Goal: Information Seeking & Learning: Learn about a topic

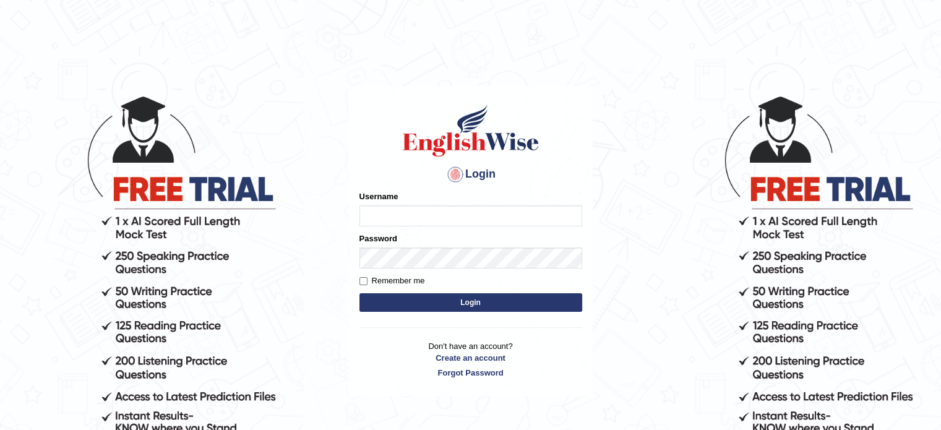
type input "Jagjot"
click at [481, 304] on button "Login" at bounding box center [470, 302] width 223 height 19
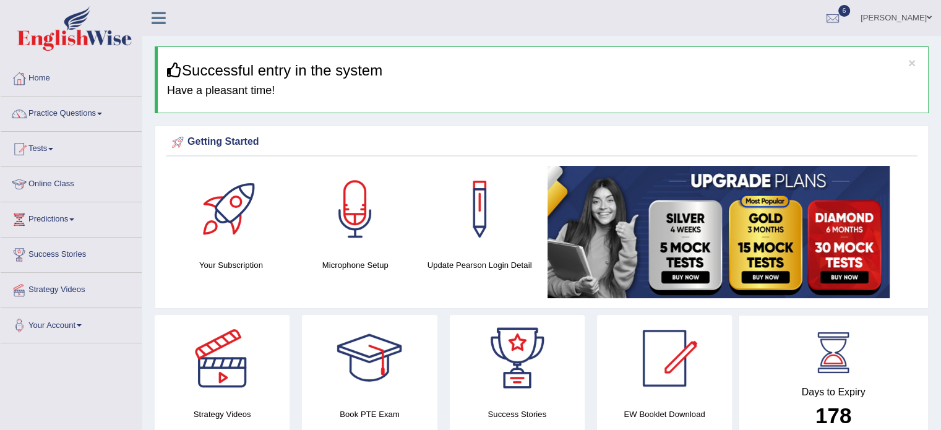
click at [85, 111] on link "Practice Questions" at bounding box center [71, 112] width 141 height 31
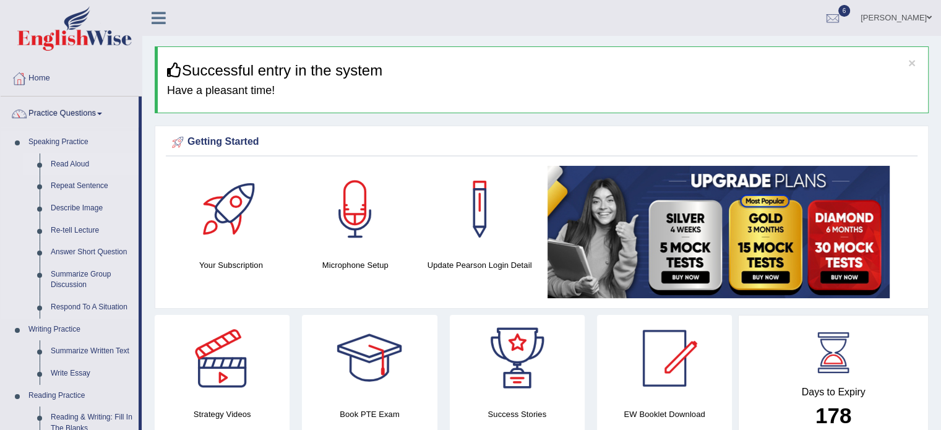
click at [68, 164] on link "Read Aloud" at bounding box center [91, 164] width 93 height 22
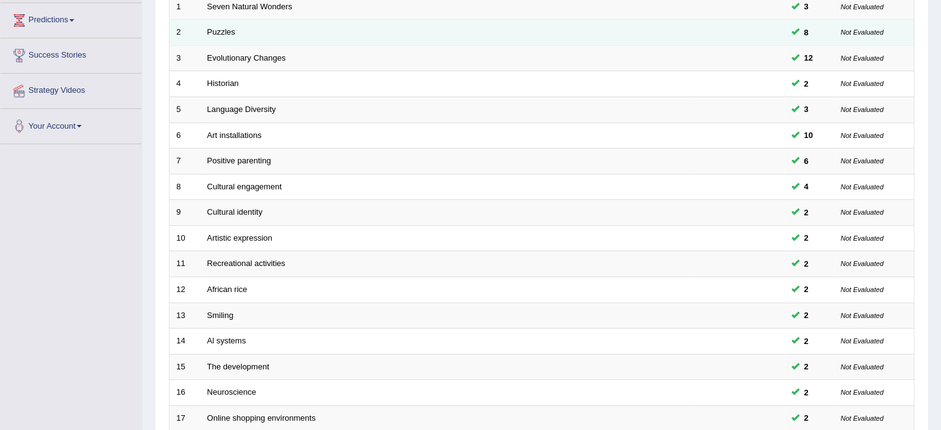
scroll to position [385, 0]
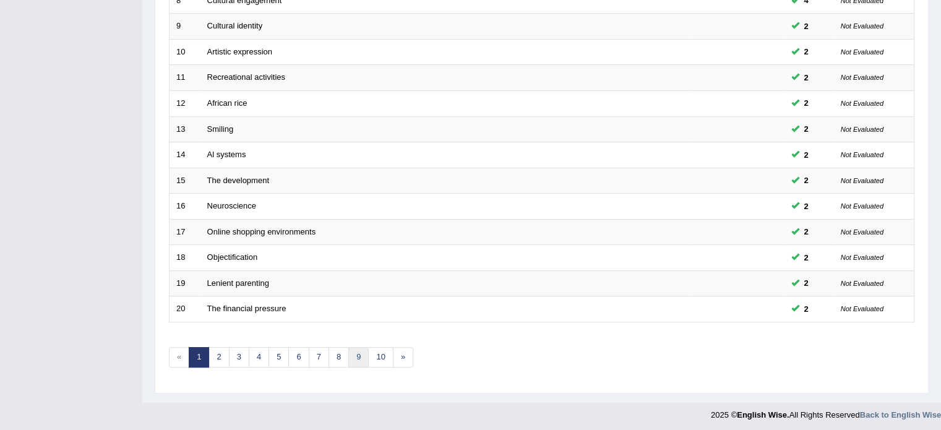
click at [361, 348] on link "9" at bounding box center [358, 357] width 20 height 20
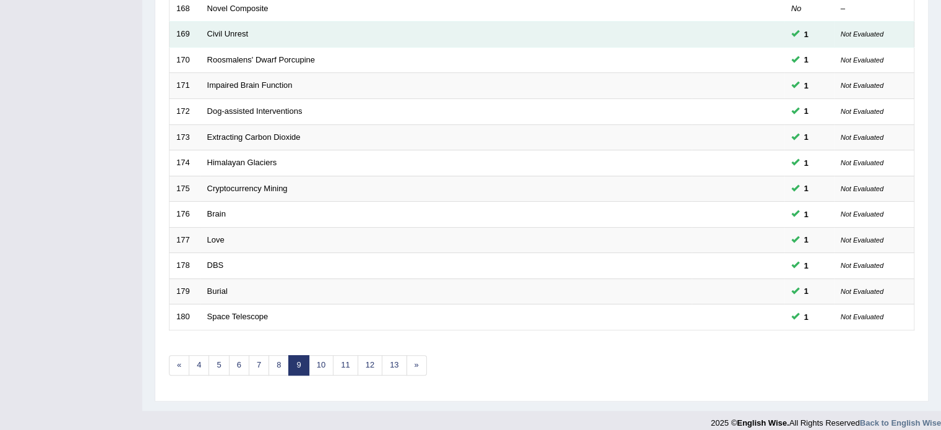
scroll to position [385, 0]
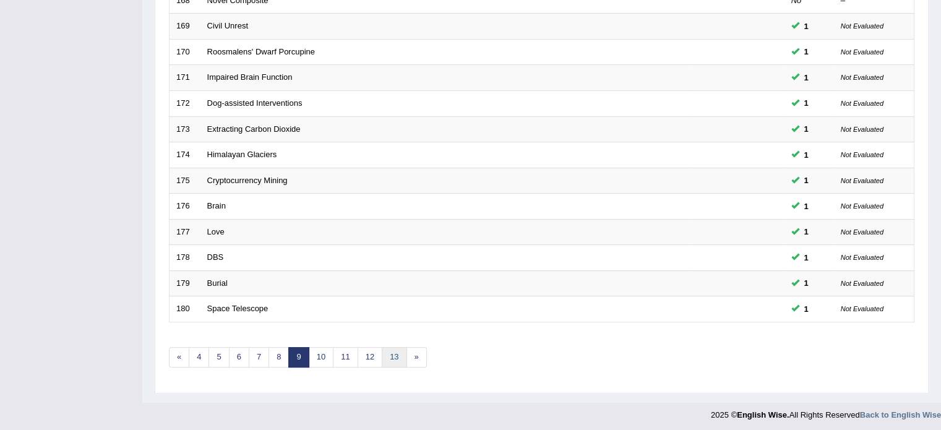
click at [395, 355] on link "13" at bounding box center [394, 357] width 25 height 20
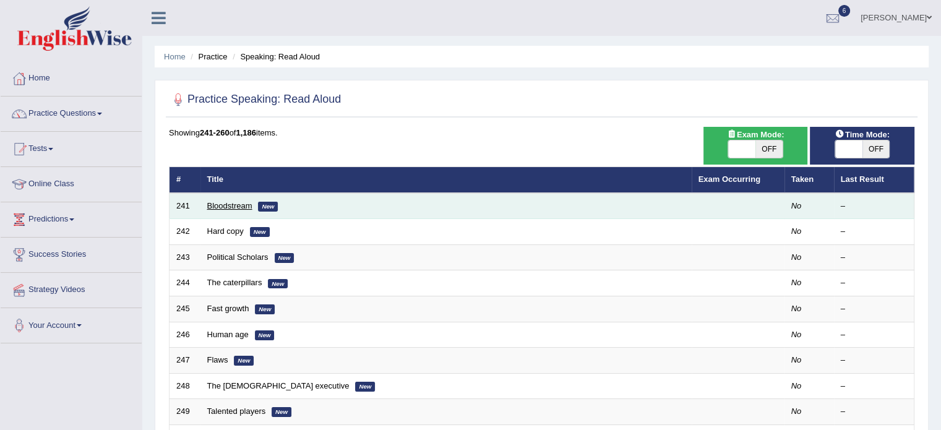
click at [222, 204] on link "Bloodstream" at bounding box center [229, 205] width 45 height 9
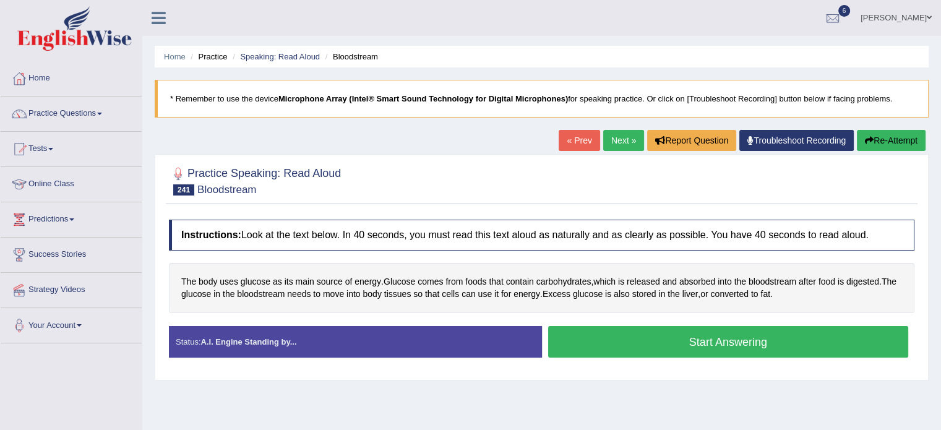
click at [735, 338] on button "Start Answering" at bounding box center [728, 342] width 361 height 32
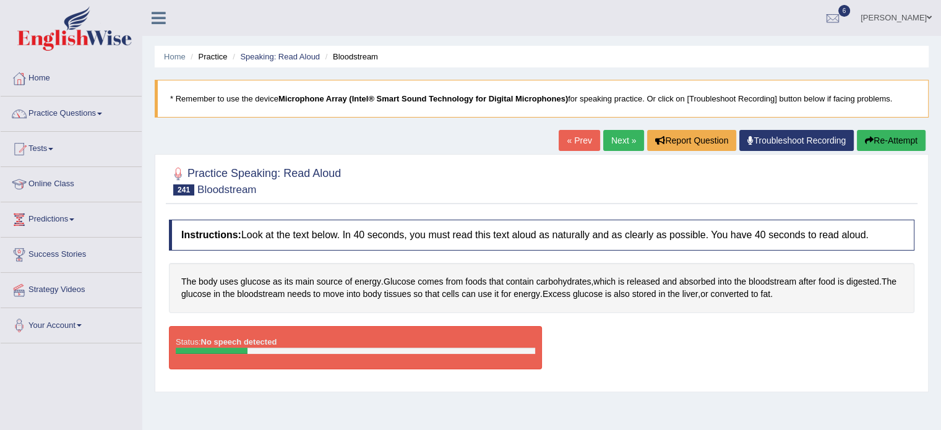
click at [867, 142] on icon "button" at bounding box center [869, 140] width 9 height 9
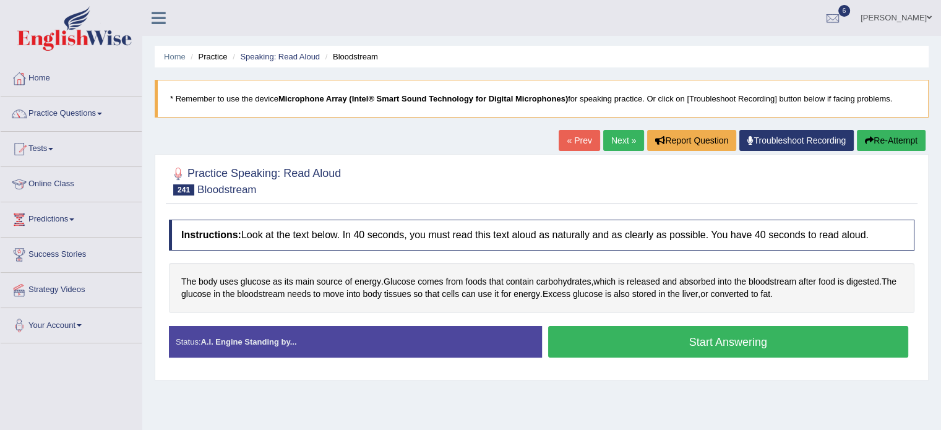
click at [700, 338] on button "Start Answering" at bounding box center [728, 342] width 361 height 32
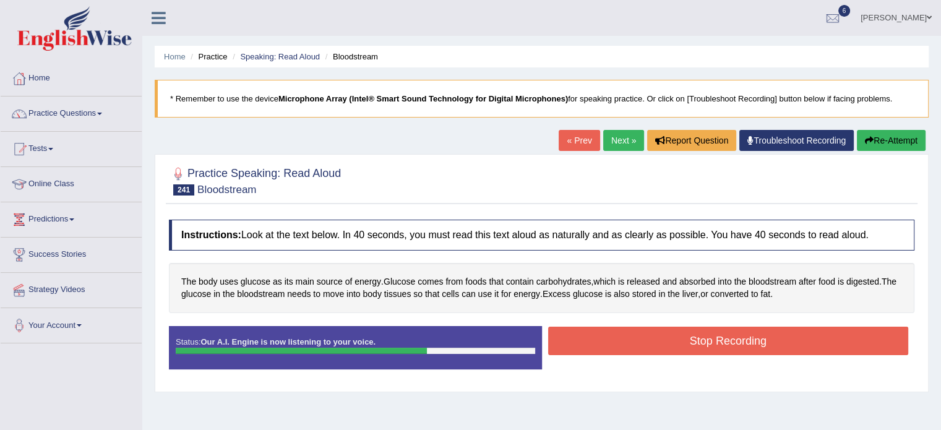
click at [700, 338] on button "Stop Recording" at bounding box center [728, 341] width 361 height 28
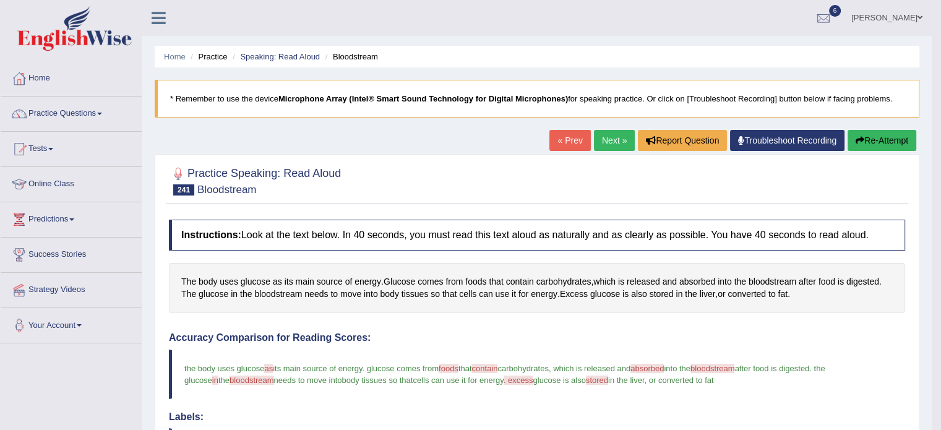
click at [610, 138] on link "Next »" at bounding box center [614, 140] width 41 height 21
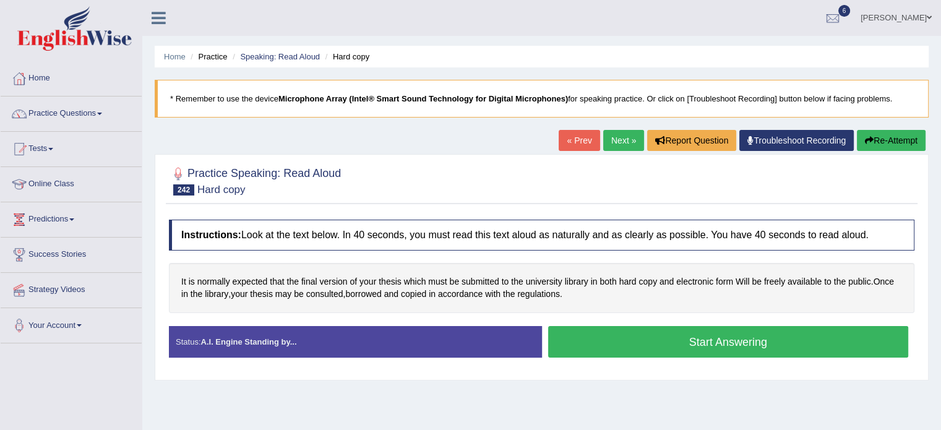
click at [687, 335] on button "Start Answering" at bounding box center [728, 342] width 361 height 32
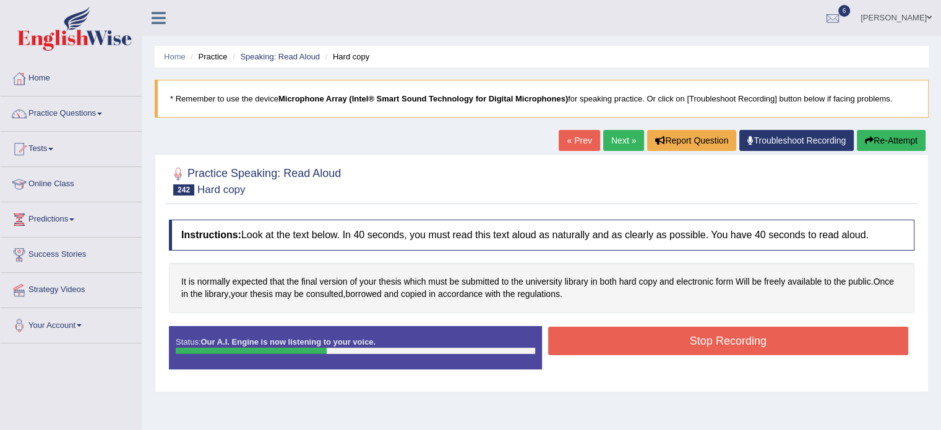
click at [687, 335] on button "Stop Recording" at bounding box center [728, 341] width 361 height 28
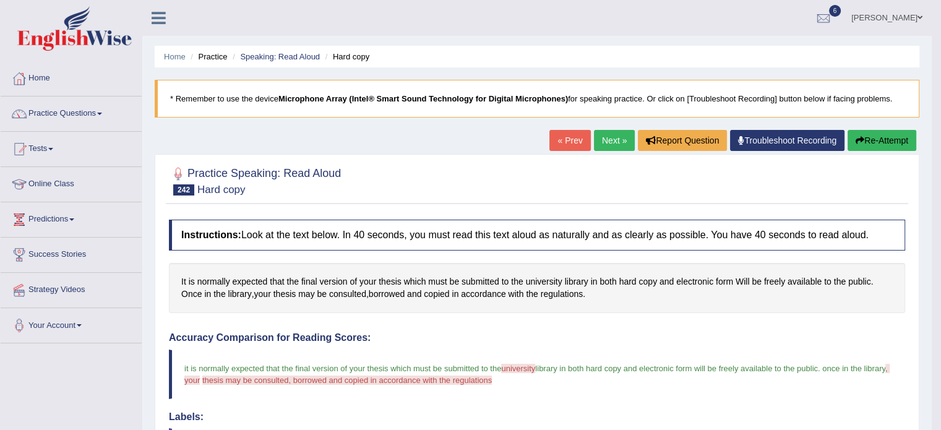
click at [893, 142] on button "Re-Attempt" at bounding box center [882, 140] width 69 height 21
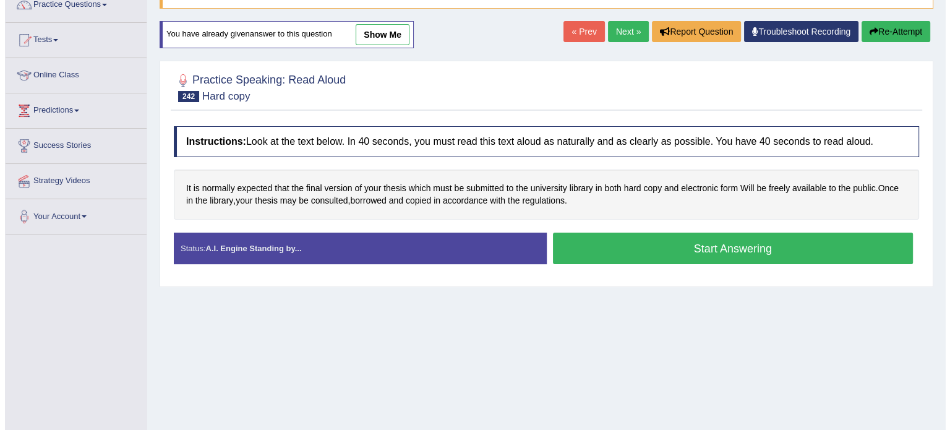
scroll to position [109, 0]
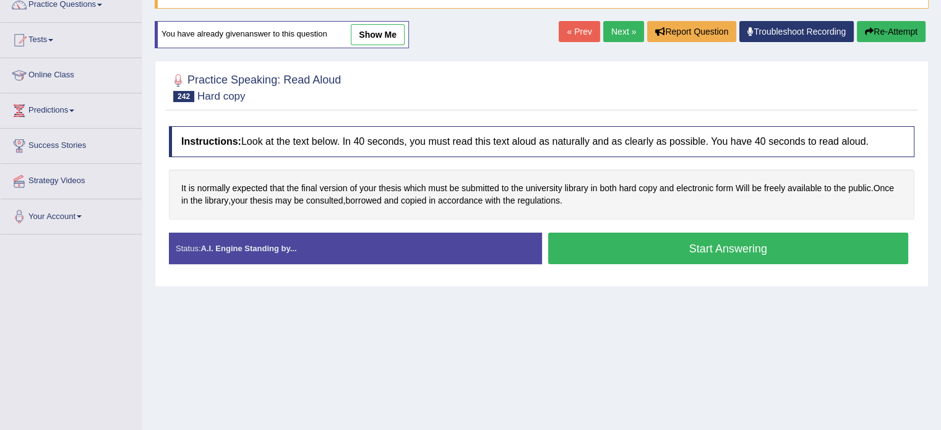
click at [758, 249] on button "Start Answering" at bounding box center [728, 249] width 361 height 32
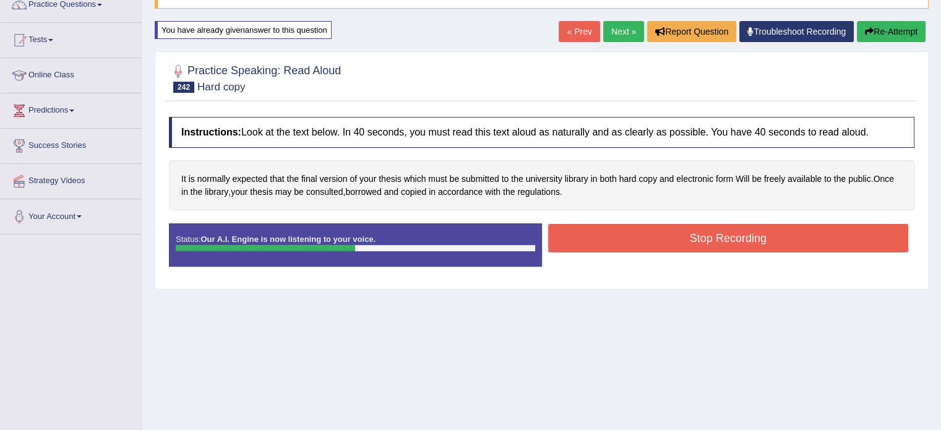
click at [739, 239] on button "Stop Recording" at bounding box center [728, 238] width 361 height 28
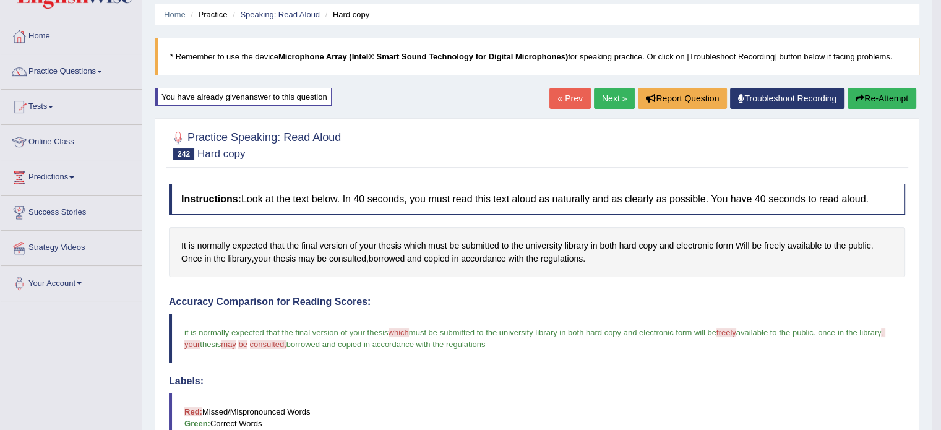
scroll to position [41, 0]
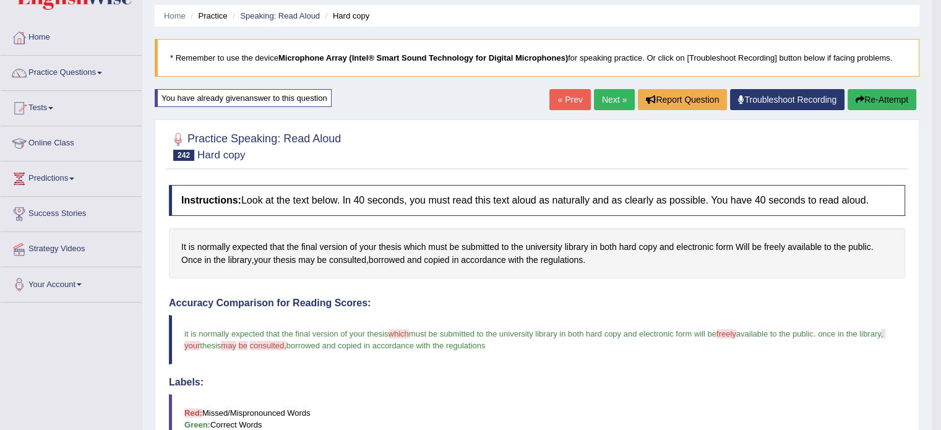
click at [608, 100] on link "Next »" at bounding box center [614, 99] width 41 height 21
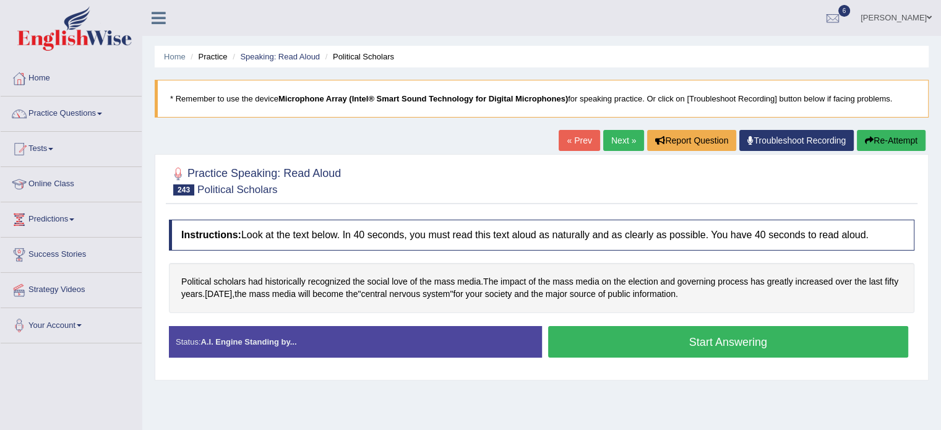
click at [691, 342] on button "Start Answering" at bounding box center [728, 342] width 361 height 32
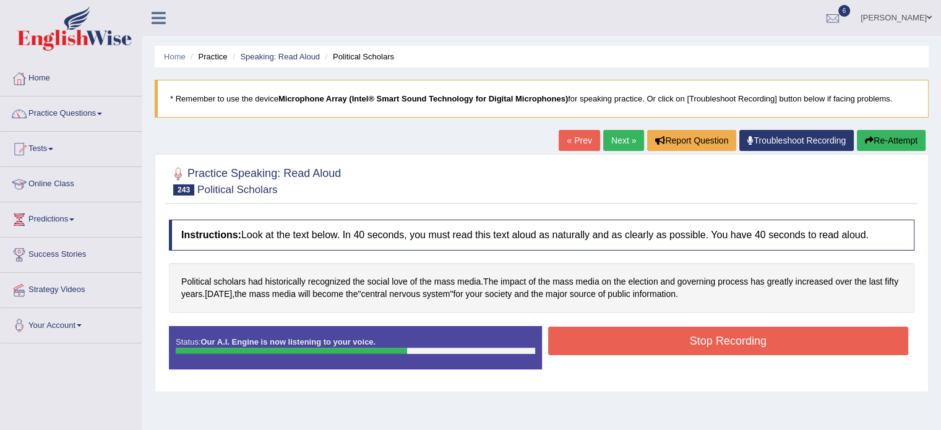
click at [691, 342] on button "Stop Recording" at bounding box center [728, 341] width 361 height 28
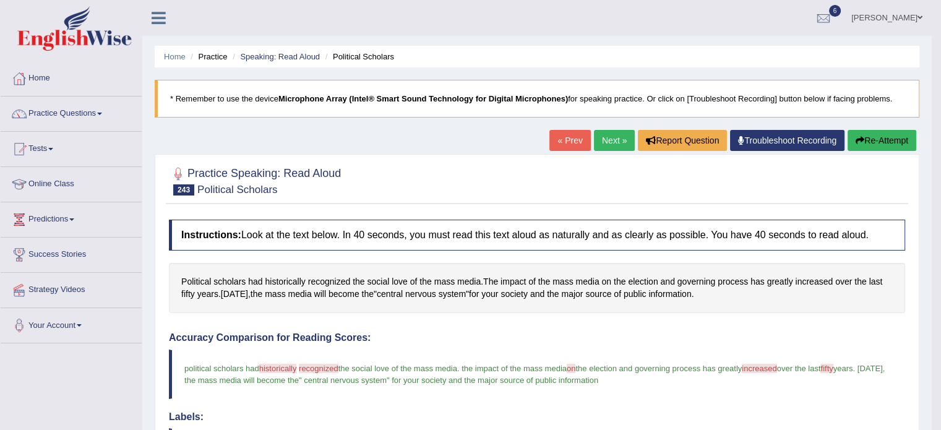
click at [608, 142] on link "Next »" at bounding box center [614, 140] width 41 height 21
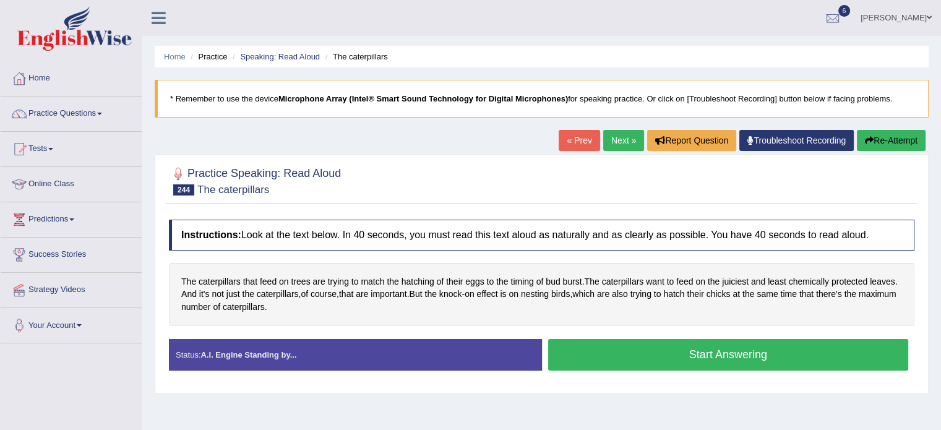
click at [681, 356] on button "Start Answering" at bounding box center [728, 355] width 361 height 32
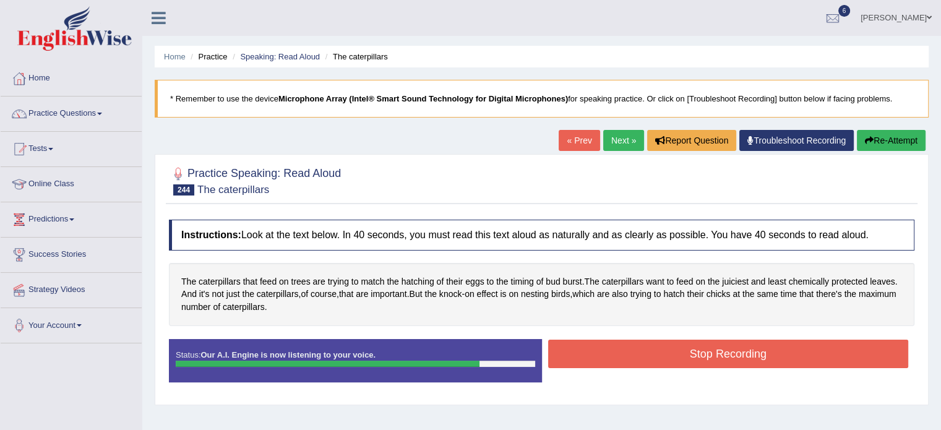
click at [681, 356] on button "Stop Recording" at bounding box center [728, 354] width 361 height 28
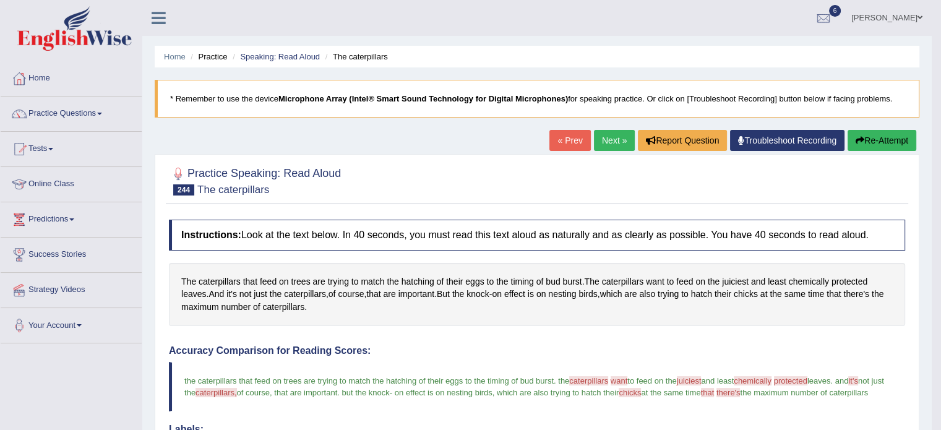
click at [614, 136] on link "Next »" at bounding box center [614, 140] width 41 height 21
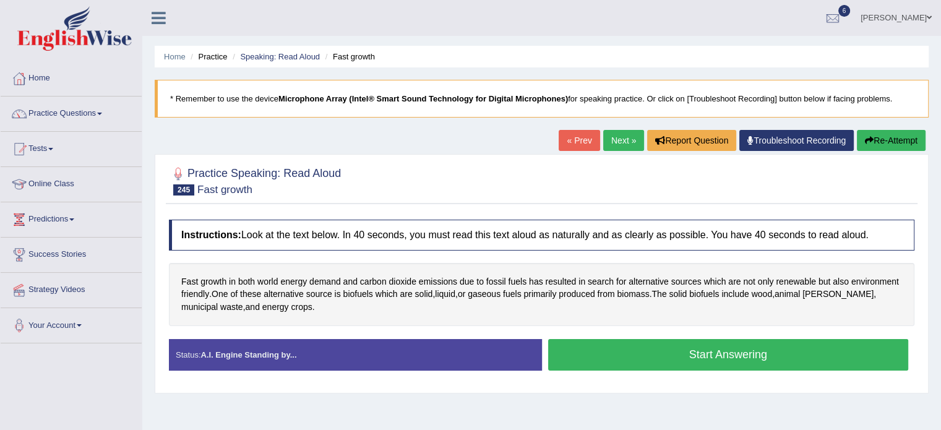
click at [663, 361] on button "Start Answering" at bounding box center [728, 355] width 361 height 32
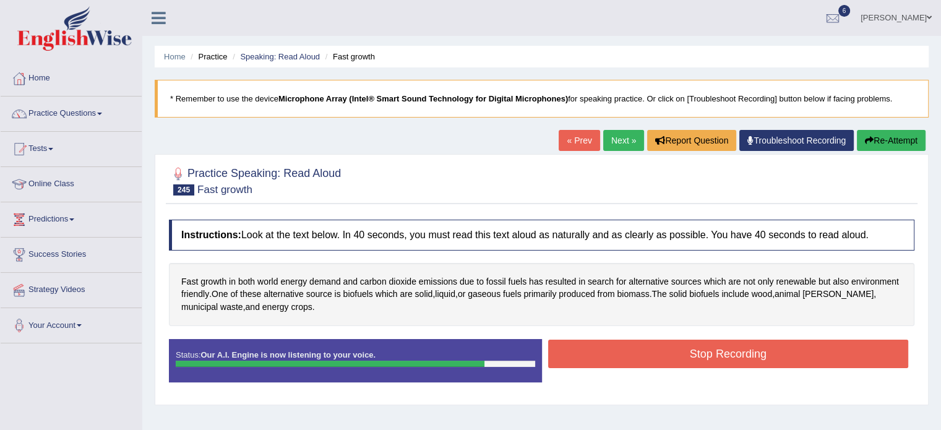
click at [663, 361] on button "Stop Recording" at bounding box center [728, 354] width 361 height 28
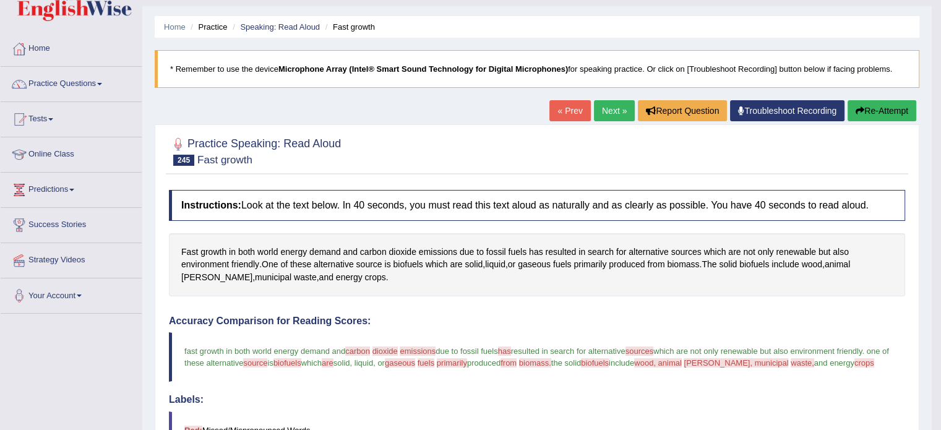
scroll to position [27, 0]
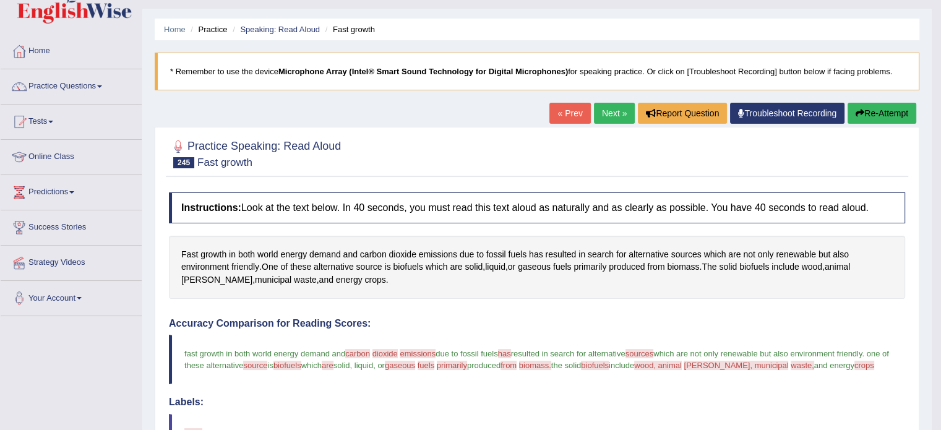
click at [603, 118] on link "Next »" at bounding box center [614, 113] width 41 height 21
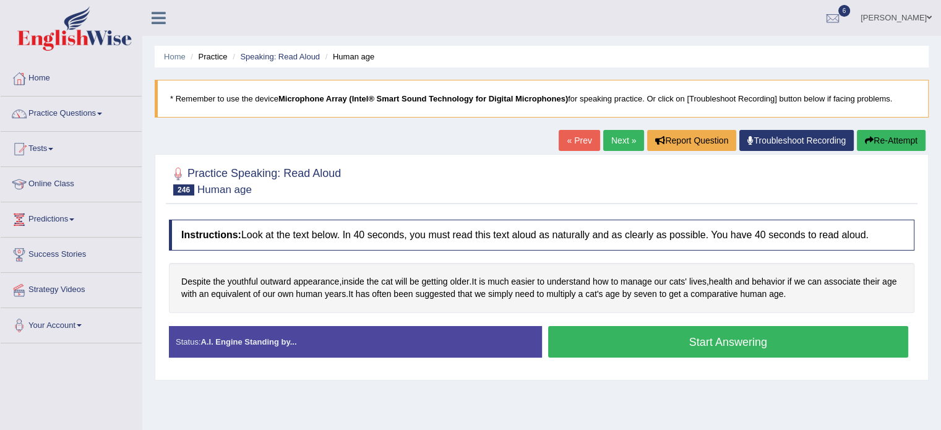
click at [602, 334] on button "Start Answering" at bounding box center [728, 342] width 361 height 32
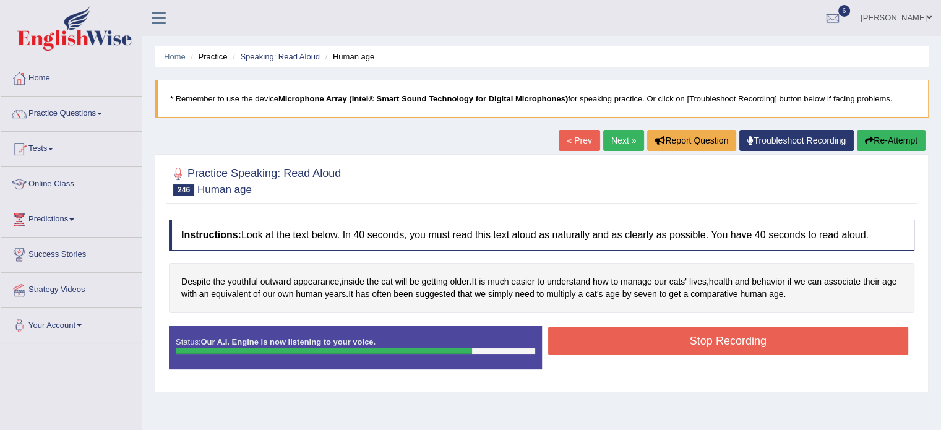
click at [602, 334] on button "Stop Recording" at bounding box center [728, 341] width 361 height 28
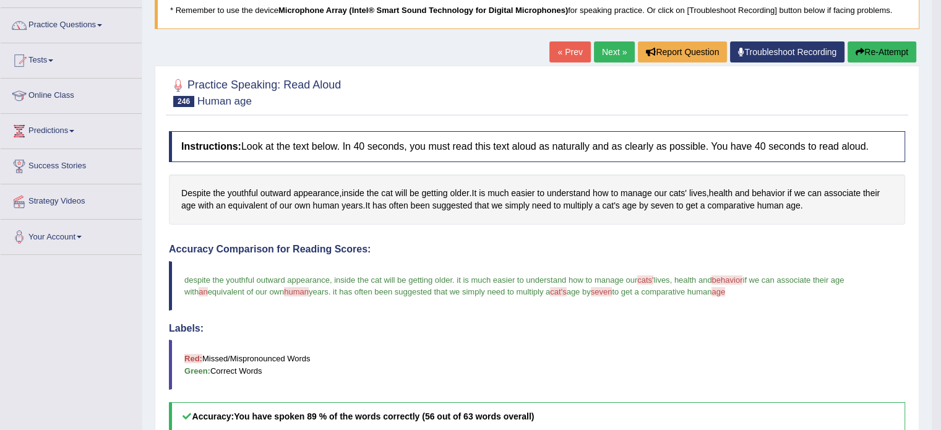
scroll to position [89, 0]
click at [859, 47] on icon "button" at bounding box center [860, 51] width 9 height 9
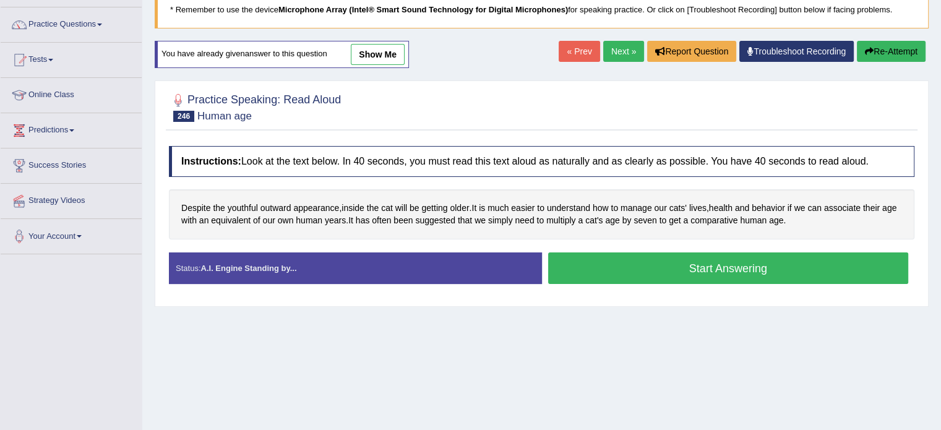
click at [687, 272] on button "Start Answering" at bounding box center [728, 268] width 361 height 32
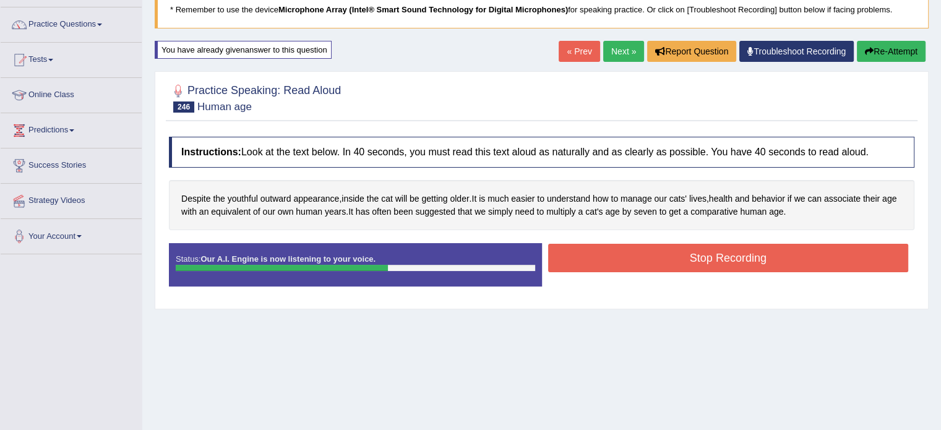
click at [698, 254] on button "Stop Recording" at bounding box center [728, 258] width 361 height 28
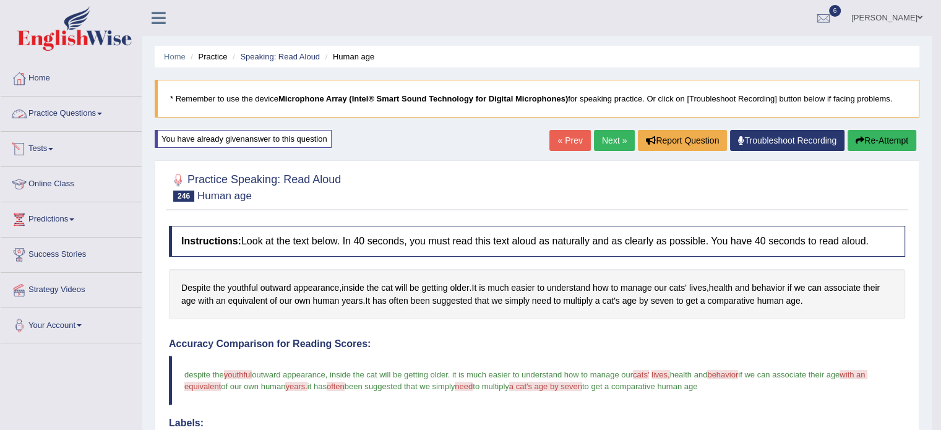
click at [84, 111] on link "Practice Questions" at bounding box center [71, 112] width 141 height 31
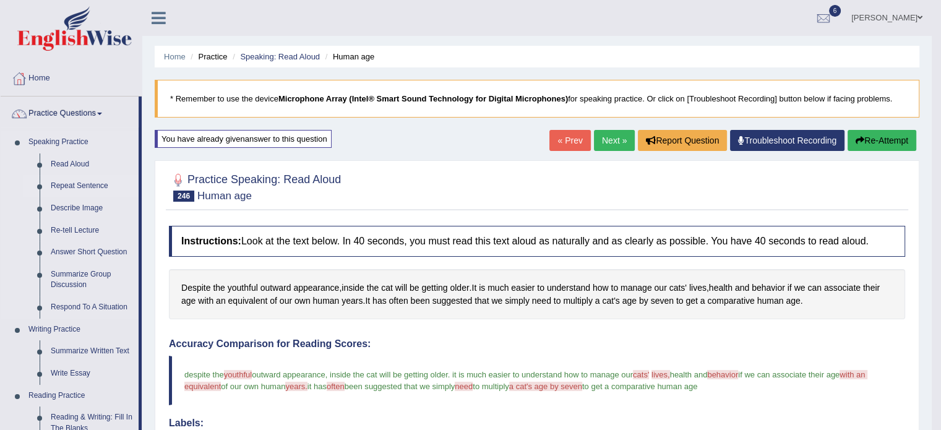
click at [79, 186] on link "Repeat Sentence" at bounding box center [91, 186] width 93 height 22
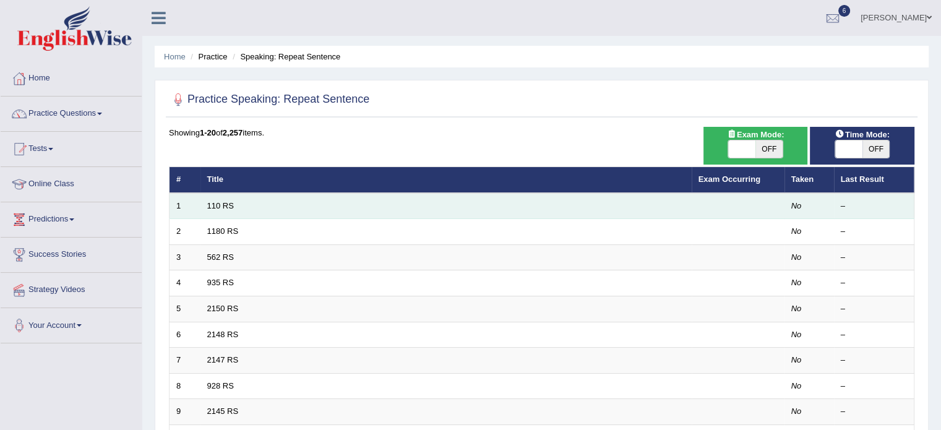
click at [244, 205] on td "110 RS" at bounding box center [445, 206] width 491 height 26
click at [225, 205] on link "110 RS" at bounding box center [220, 205] width 27 height 9
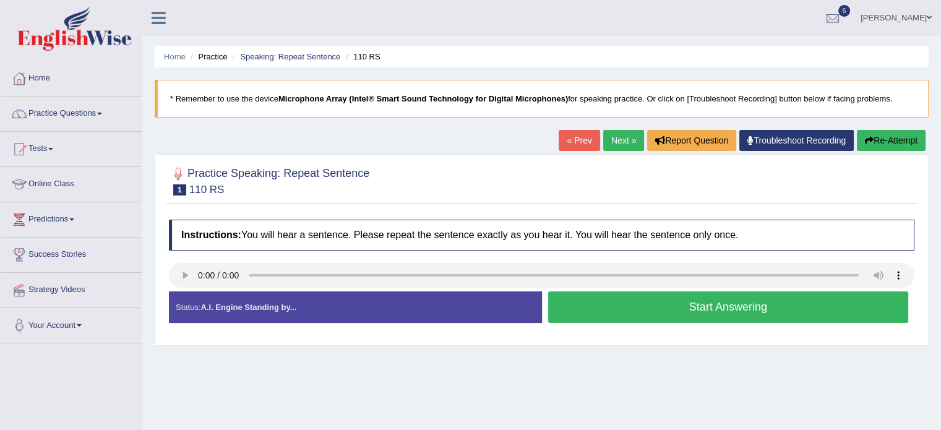
click at [699, 303] on button "Start Answering" at bounding box center [728, 307] width 361 height 32
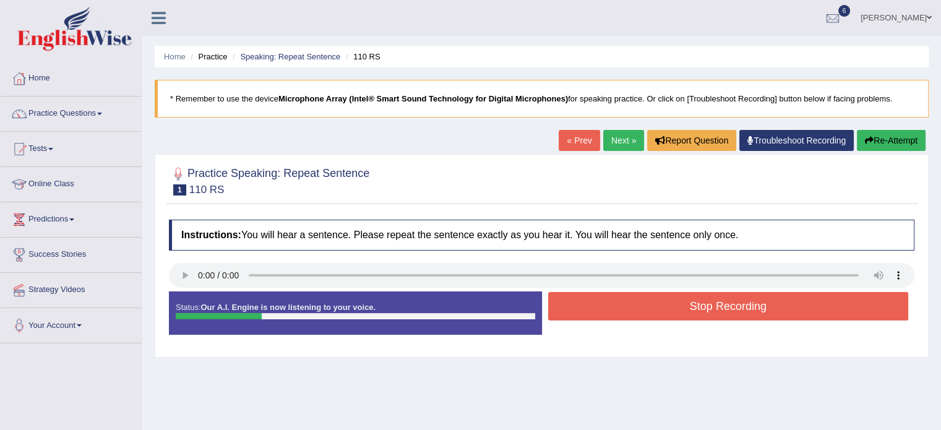
click at [699, 303] on button "Stop Recording" at bounding box center [728, 306] width 361 height 28
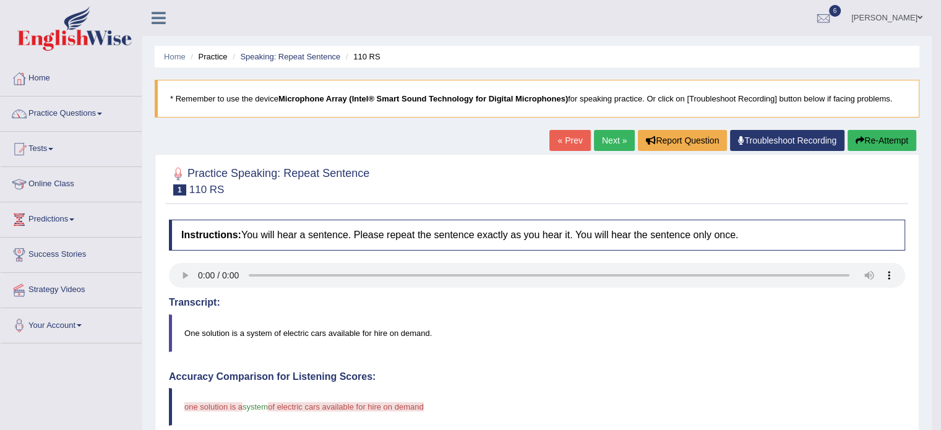
click at [608, 137] on link "Next »" at bounding box center [614, 140] width 41 height 21
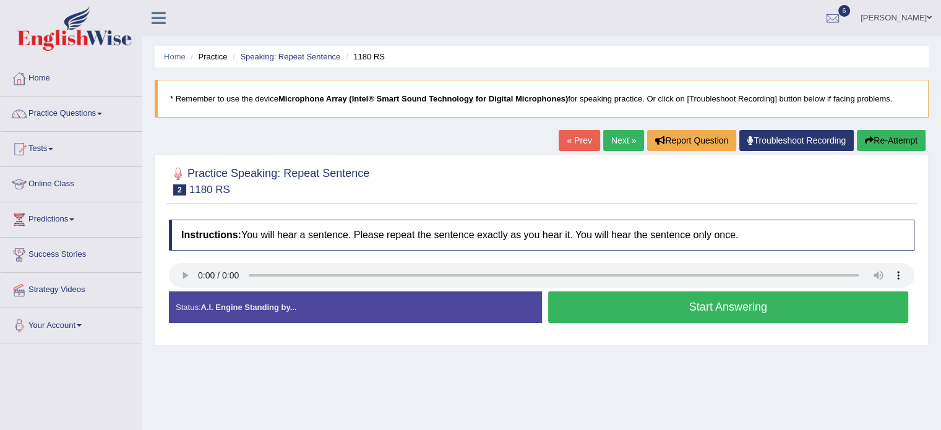
click at [699, 306] on button "Start Answering" at bounding box center [728, 307] width 361 height 32
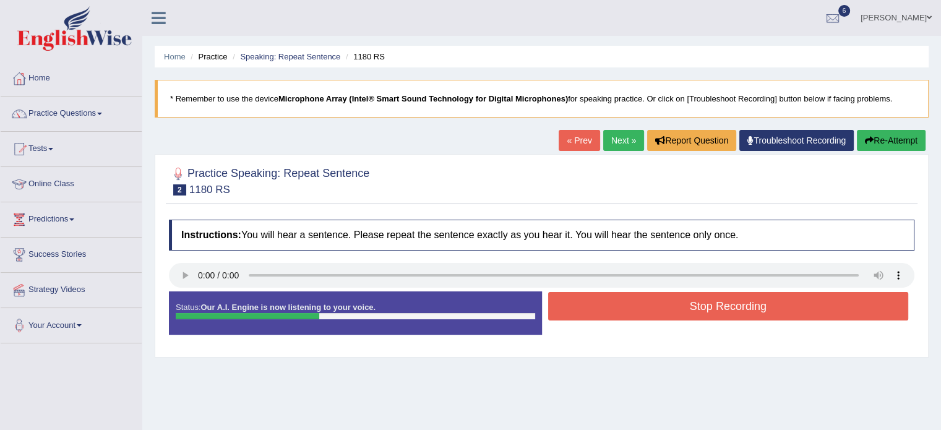
click at [730, 299] on button "Stop Recording" at bounding box center [728, 306] width 361 height 28
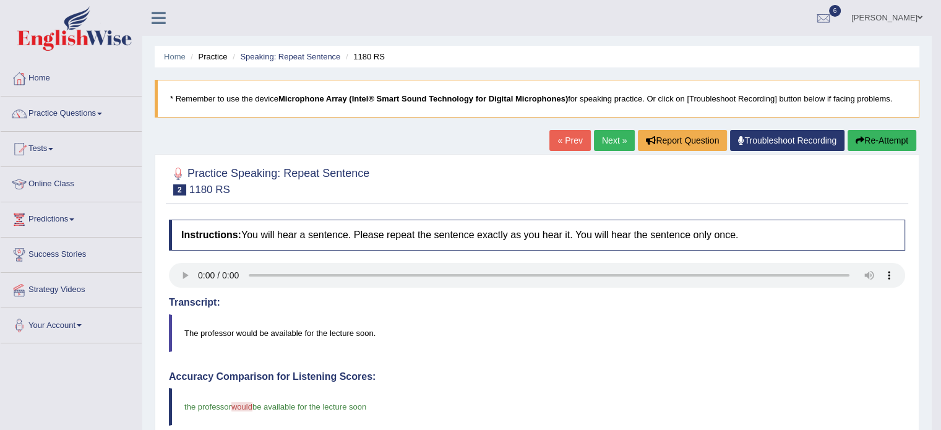
click at [610, 150] on link "Next »" at bounding box center [614, 140] width 41 height 21
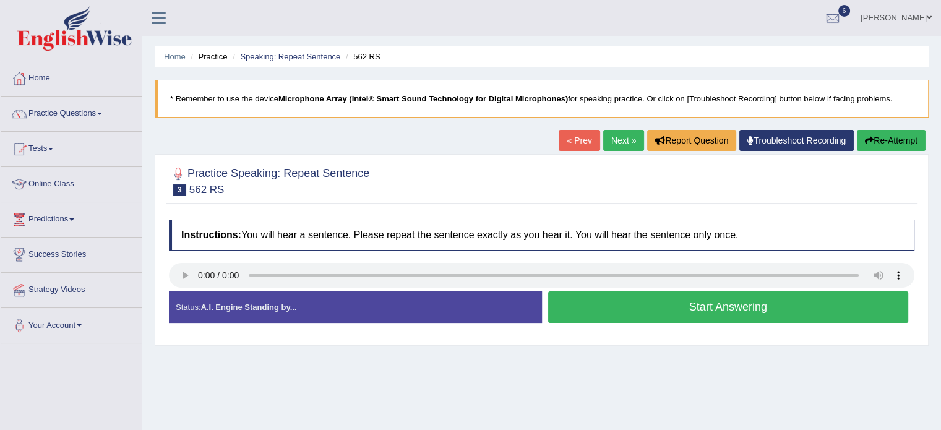
click at [630, 302] on button "Start Answering" at bounding box center [728, 307] width 361 height 32
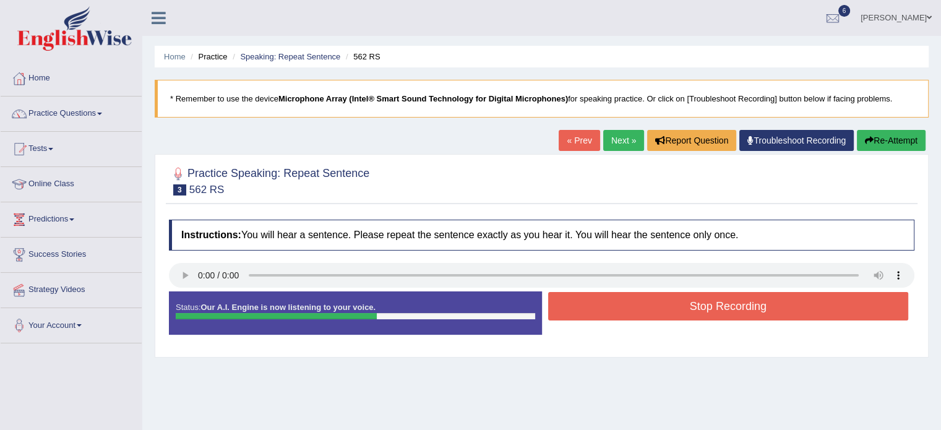
click at [630, 302] on button "Stop Recording" at bounding box center [728, 306] width 361 height 28
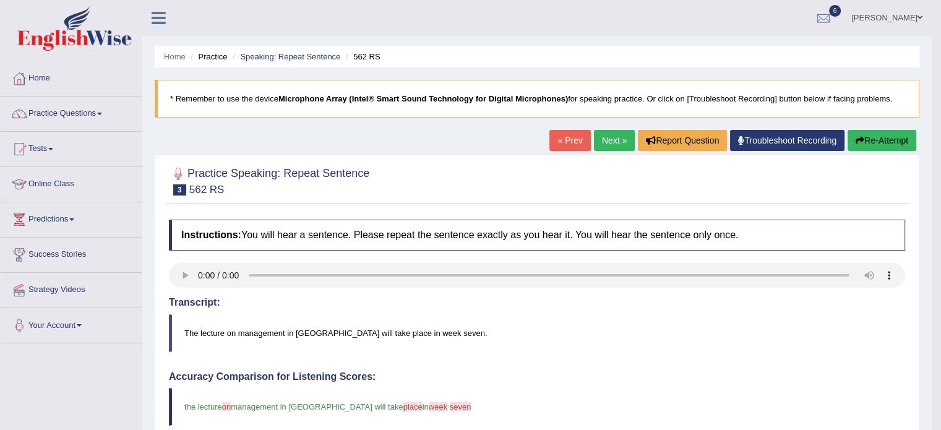
click at [614, 140] on link "Next »" at bounding box center [614, 140] width 41 height 21
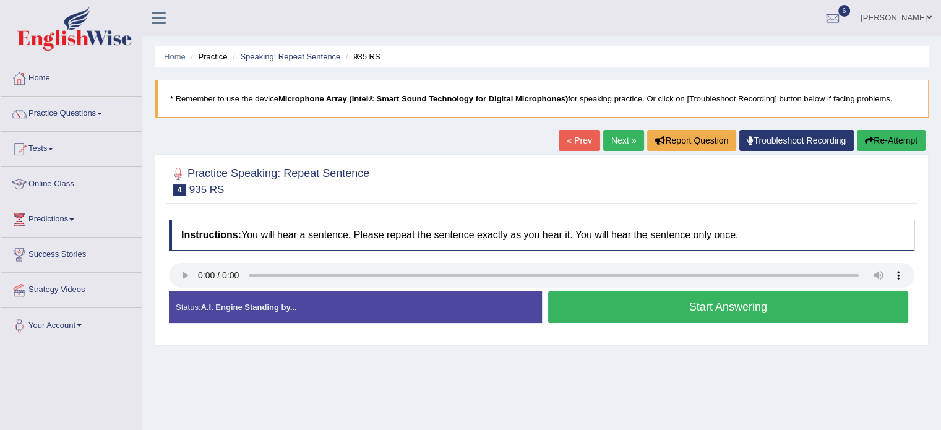
click at [705, 303] on button "Start Answering" at bounding box center [728, 307] width 361 height 32
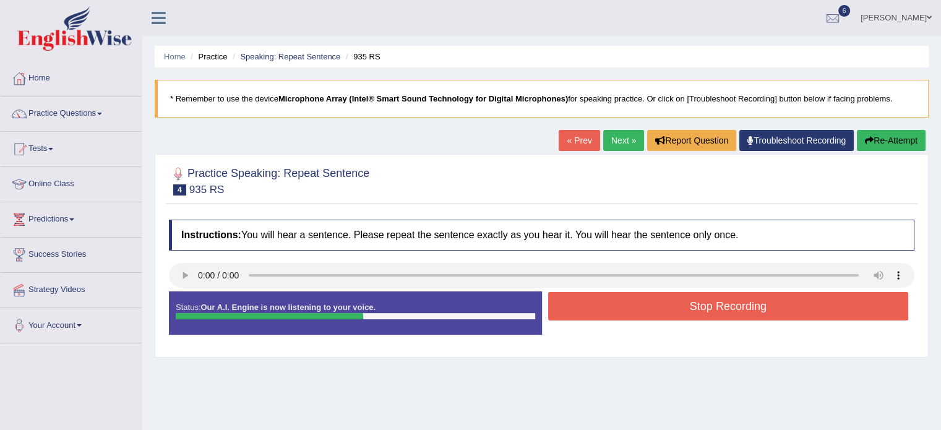
click at [705, 303] on button "Stop Recording" at bounding box center [728, 306] width 361 height 28
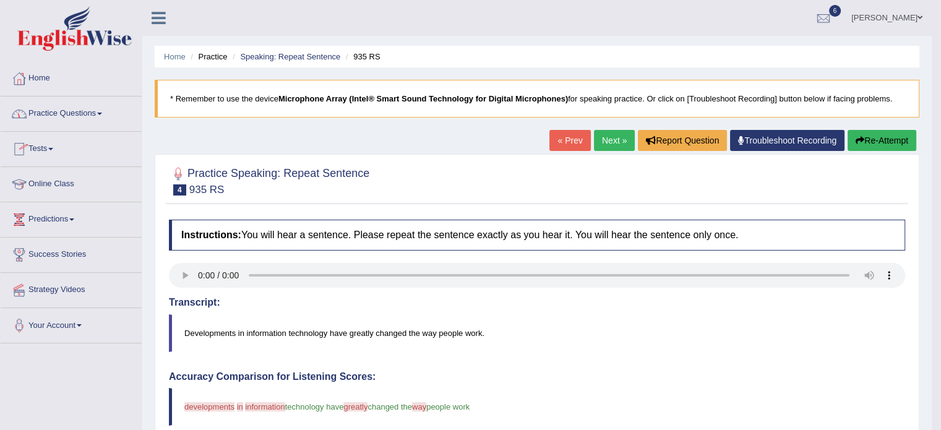
click at [611, 143] on link "Next »" at bounding box center [614, 140] width 41 height 21
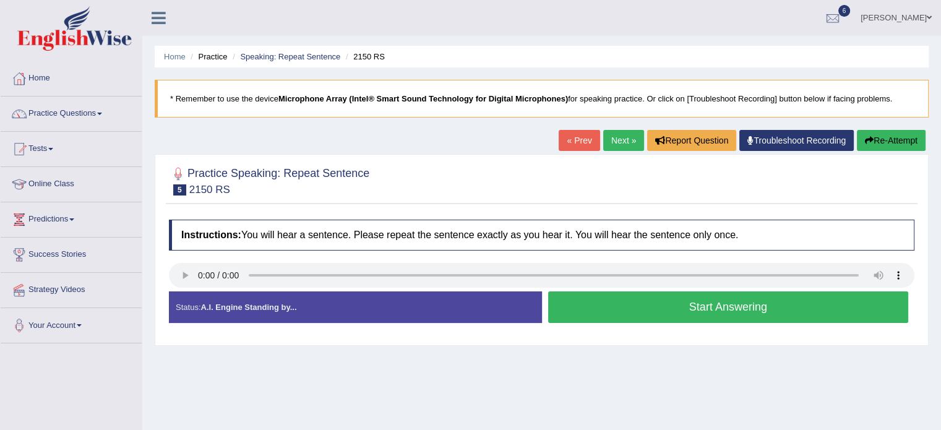
click at [728, 304] on button "Start Answering" at bounding box center [728, 307] width 361 height 32
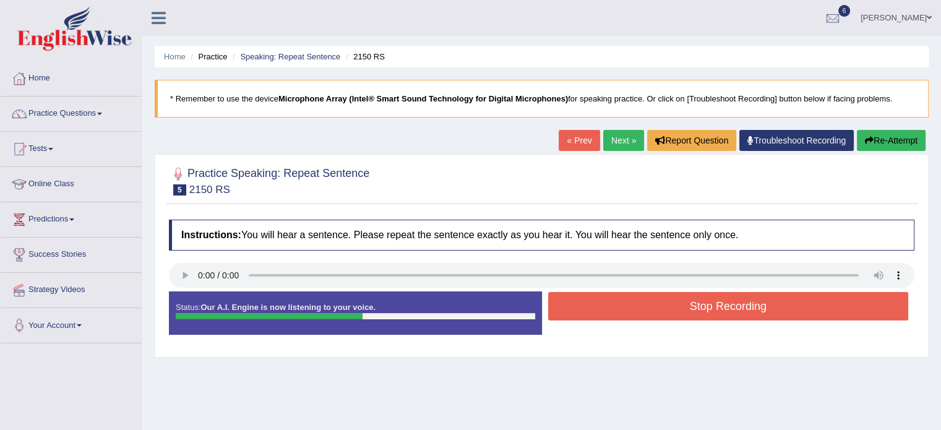
click at [728, 304] on button "Stop Recording" at bounding box center [728, 306] width 361 height 28
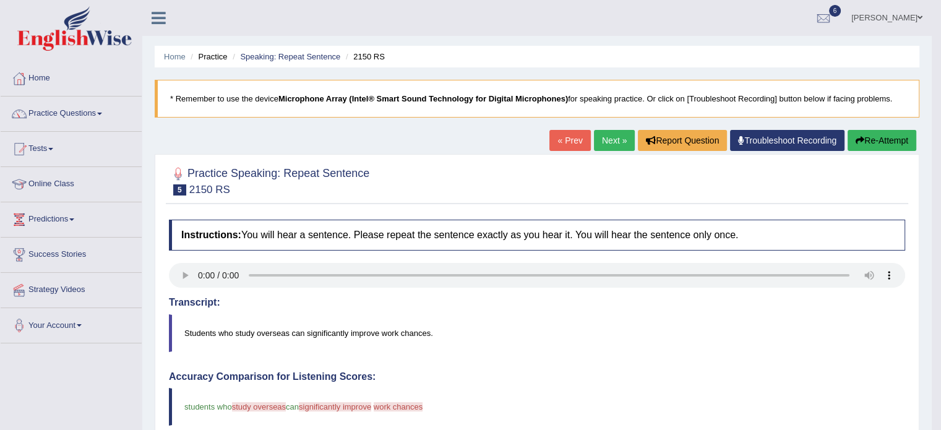
scroll to position [6, 0]
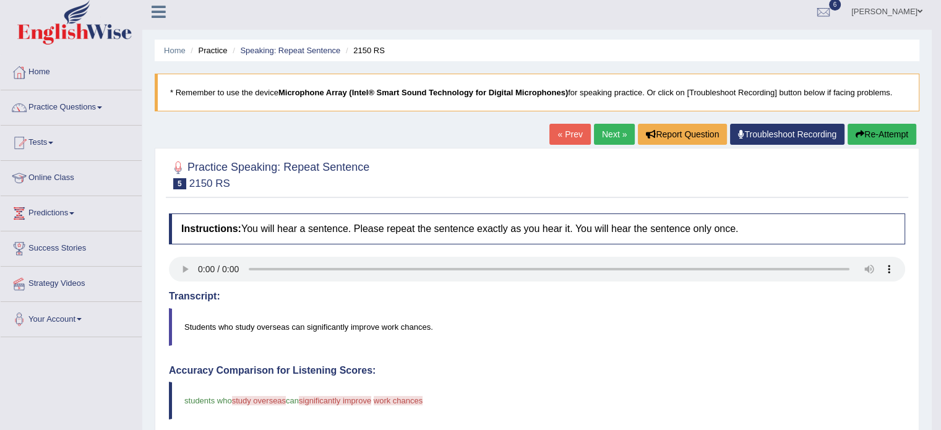
click at [602, 138] on link "Next »" at bounding box center [614, 134] width 41 height 21
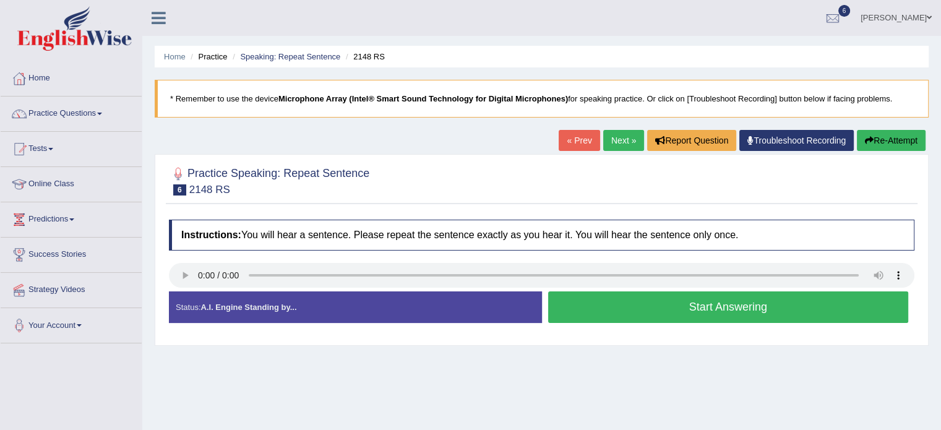
click at [668, 303] on button "Start Answering" at bounding box center [728, 307] width 361 height 32
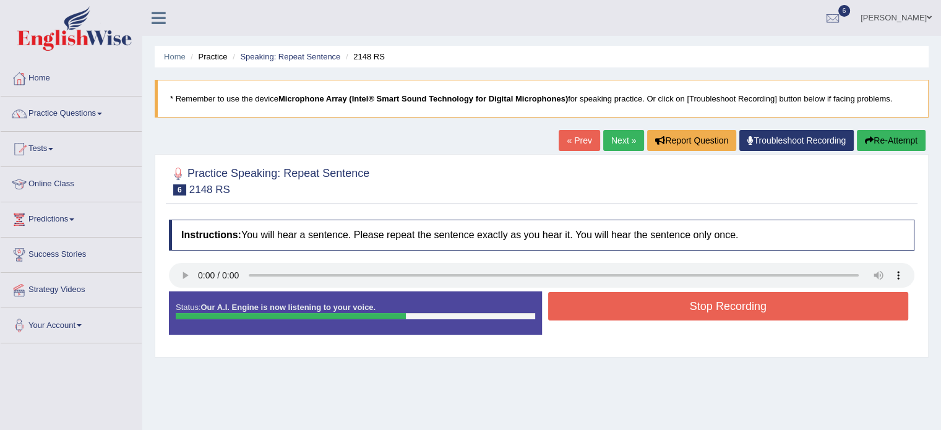
click at [668, 303] on button "Stop Recording" at bounding box center [728, 306] width 361 height 28
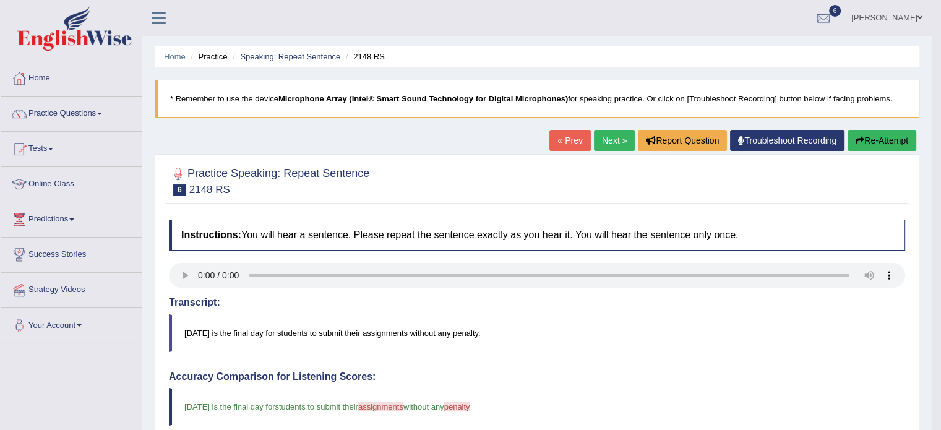
click at [608, 142] on link "Next »" at bounding box center [614, 140] width 41 height 21
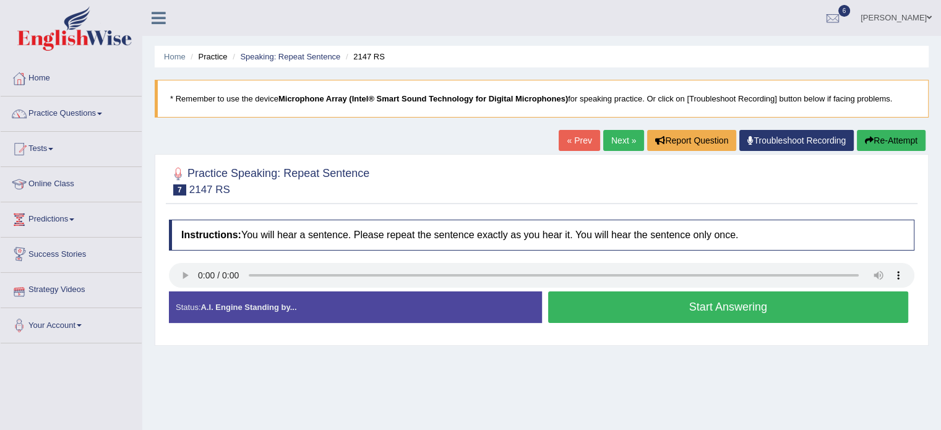
click at [604, 301] on button "Start Answering" at bounding box center [728, 307] width 361 height 32
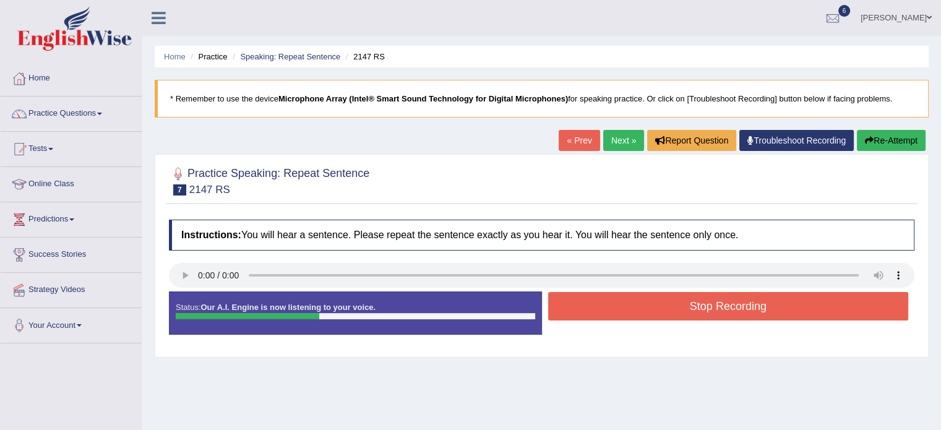
click at [604, 301] on button "Stop Recording" at bounding box center [728, 306] width 361 height 28
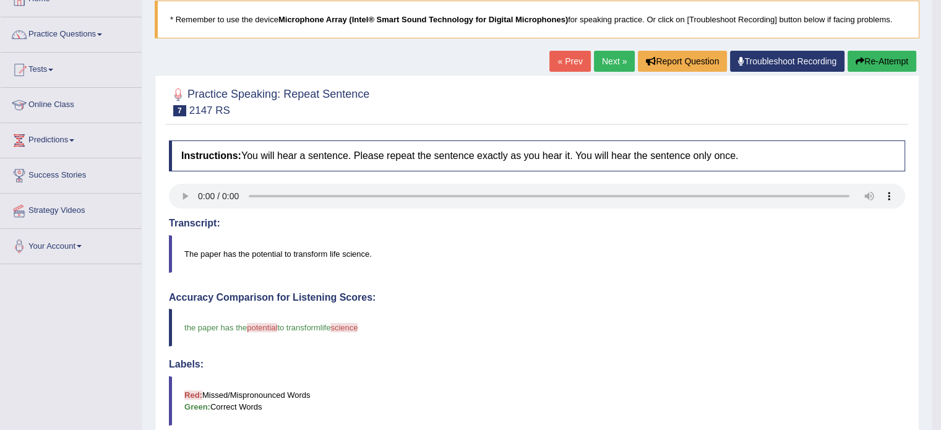
scroll to position [72, 0]
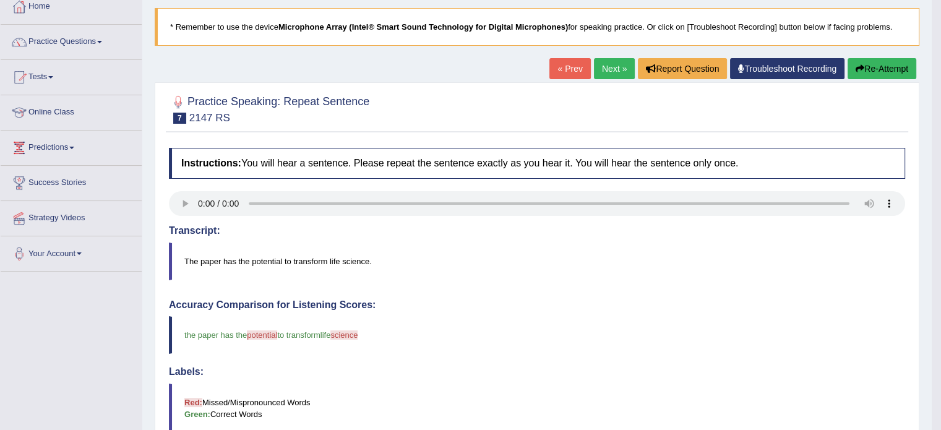
click at [608, 64] on link "Next »" at bounding box center [614, 68] width 41 height 21
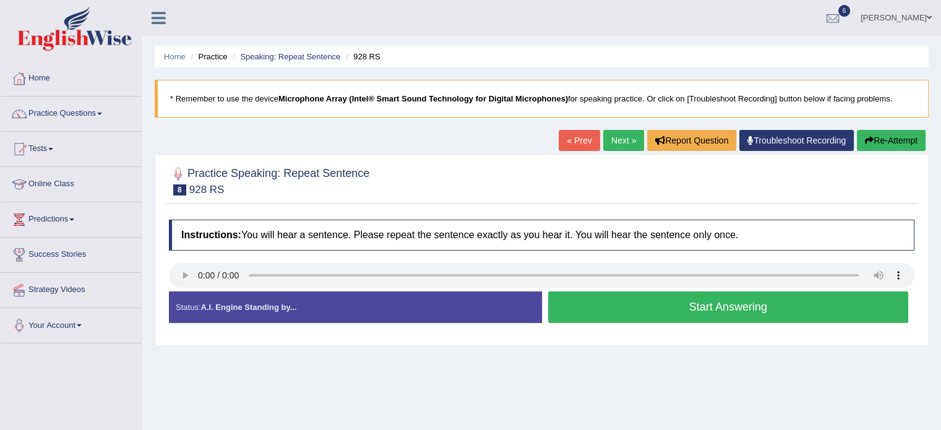
click at [710, 306] on button "Start Answering" at bounding box center [728, 307] width 361 height 32
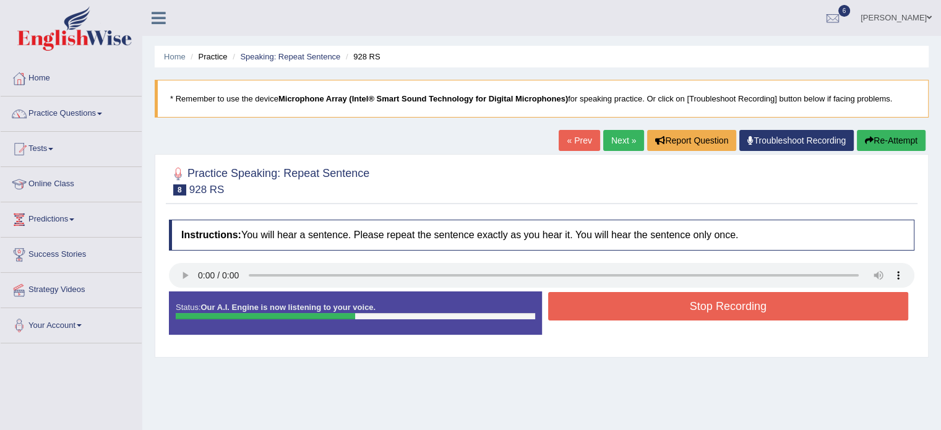
click at [710, 306] on button "Stop Recording" at bounding box center [728, 306] width 361 height 28
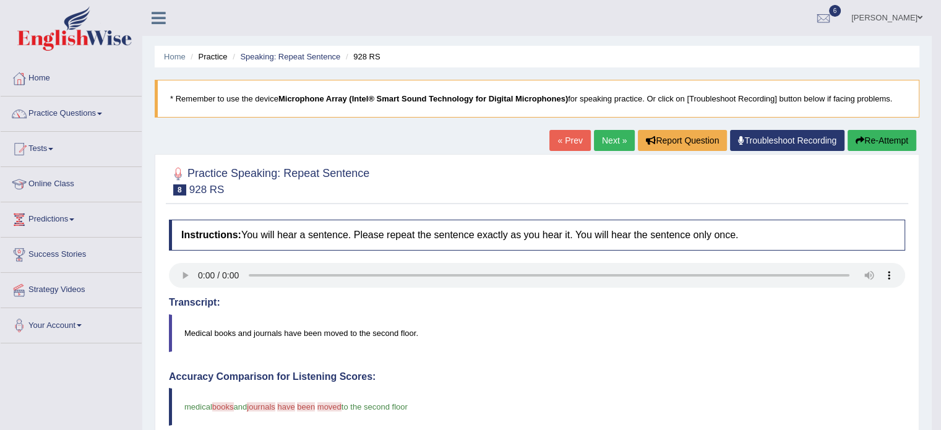
click at [606, 143] on link "Next »" at bounding box center [614, 140] width 41 height 21
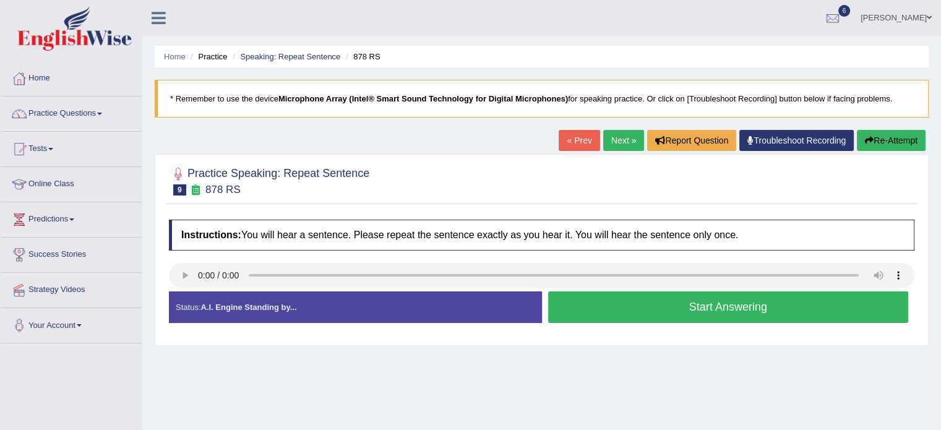
click at [639, 307] on button "Start Answering" at bounding box center [728, 307] width 361 height 32
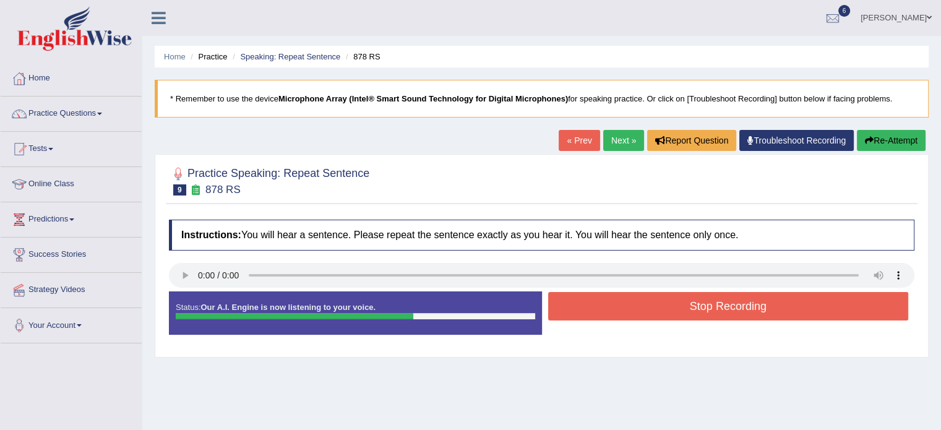
click at [639, 307] on button "Stop Recording" at bounding box center [728, 306] width 361 height 28
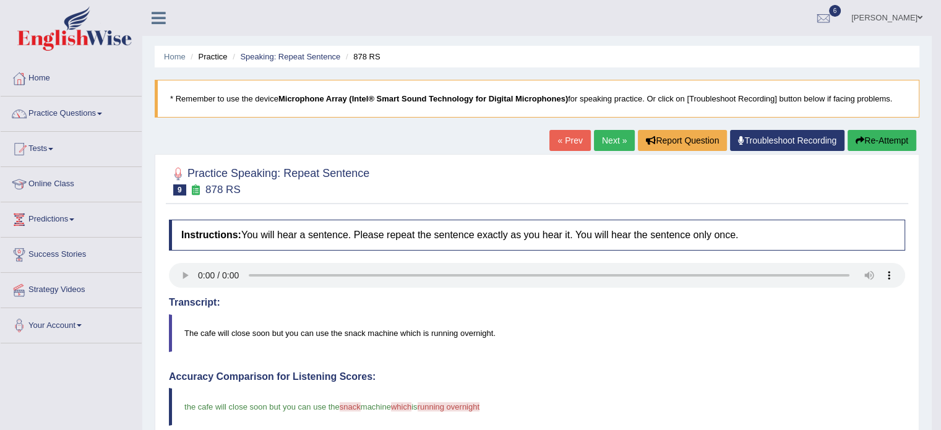
click at [613, 140] on link "Next »" at bounding box center [614, 140] width 41 height 21
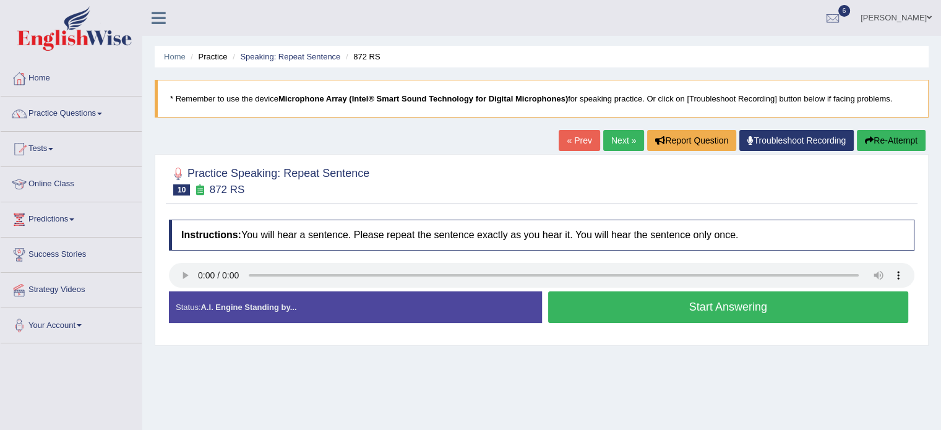
click at [630, 306] on button "Start Answering" at bounding box center [728, 307] width 361 height 32
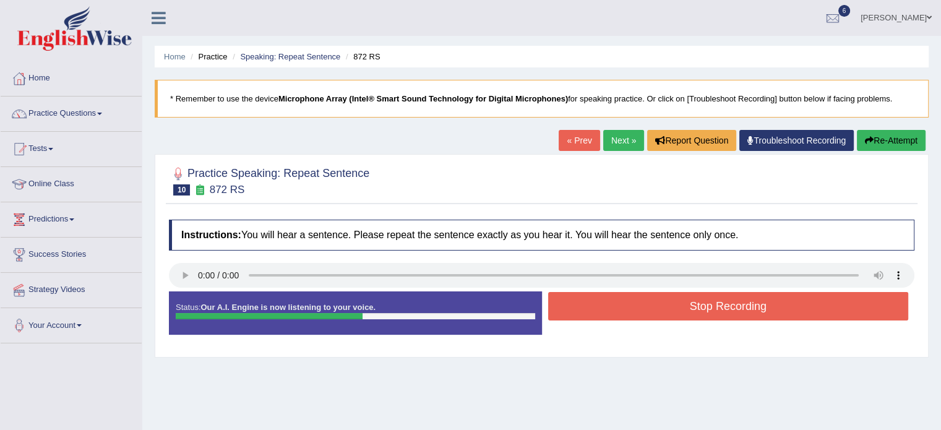
click at [636, 304] on button "Stop Recording" at bounding box center [728, 306] width 361 height 28
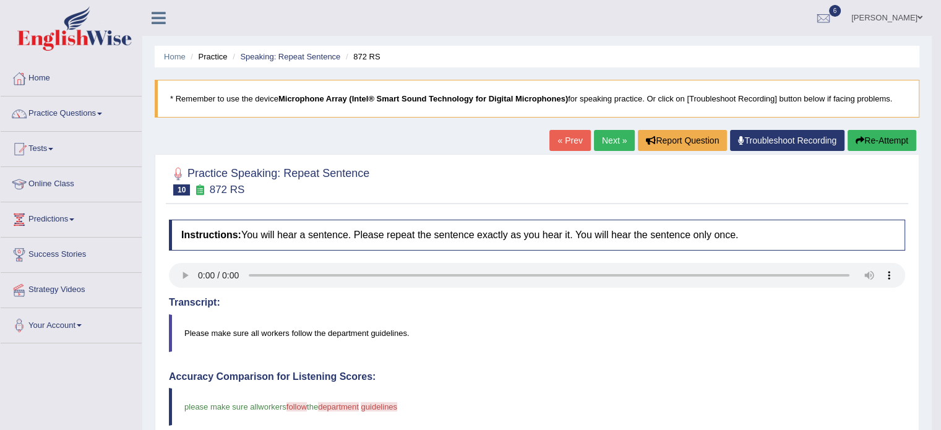
click at [609, 140] on link "Next »" at bounding box center [614, 140] width 41 height 21
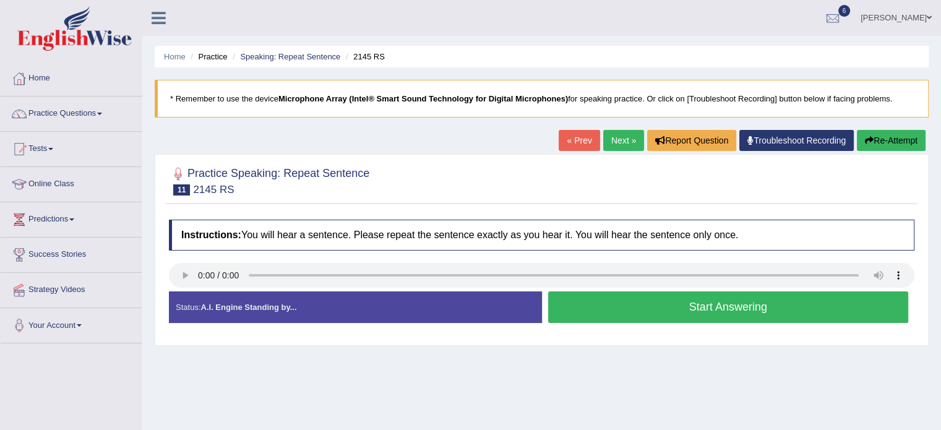
click at [629, 141] on link "Next »" at bounding box center [623, 140] width 41 height 21
click at [685, 296] on button "Start Answering" at bounding box center [728, 307] width 361 height 32
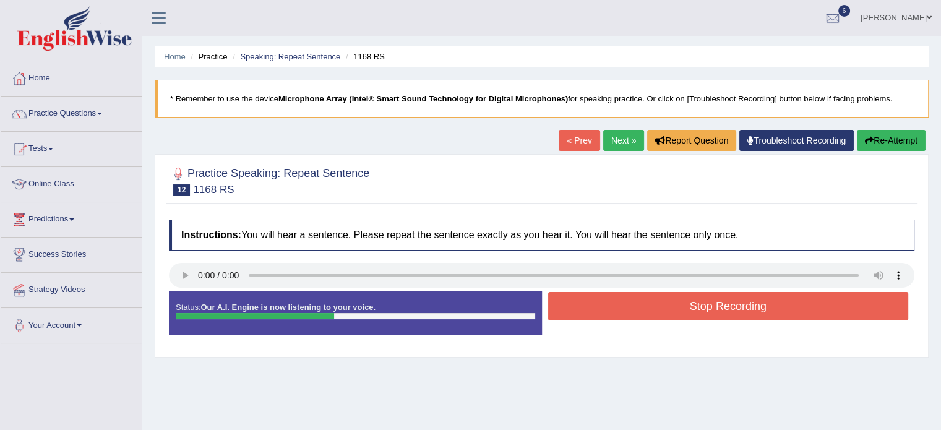
click at [668, 309] on button "Stop Recording" at bounding box center [728, 306] width 361 height 28
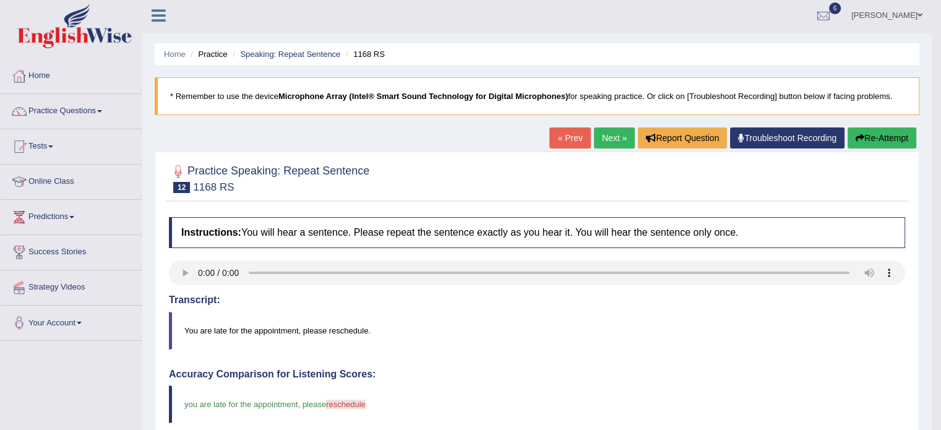
scroll to position [2, 0]
click at [619, 140] on link "Next »" at bounding box center [614, 138] width 41 height 21
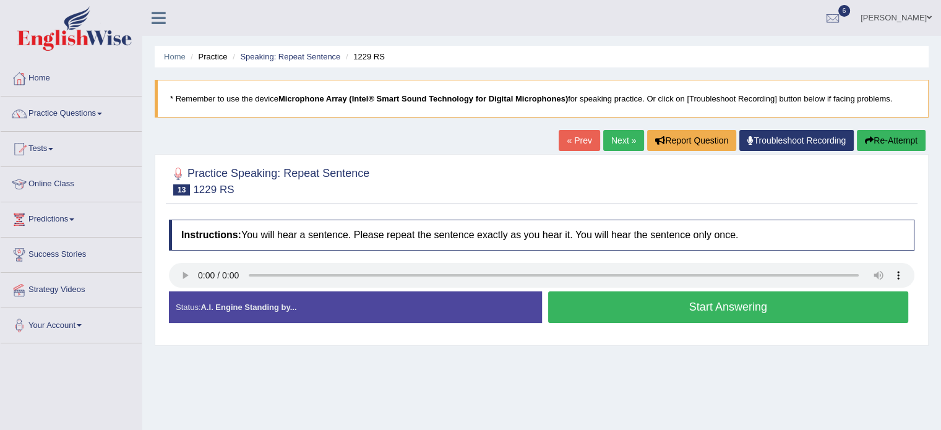
click at [626, 134] on link "Next »" at bounding box center [623, 140] width 41 height 21
click at [667, 306] on button "Start Answering" at bounding box center [728, 307] width 361 height 32
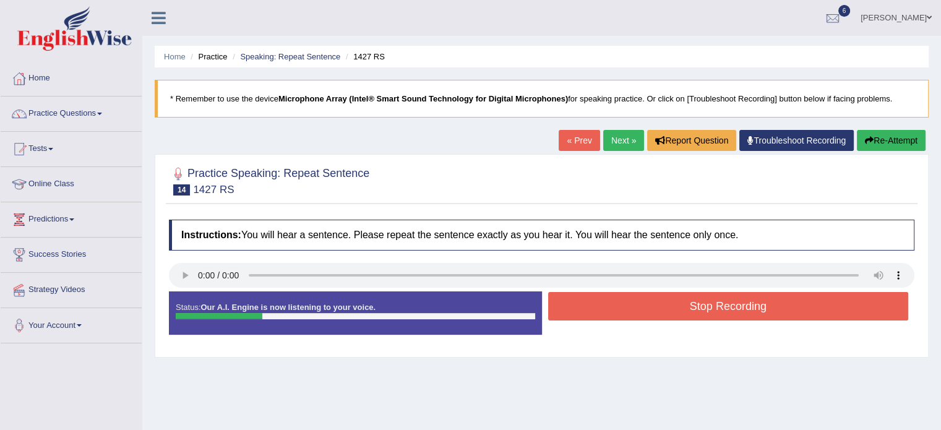
click at [667, 306] on button "Stop Recording" at bounding box center [728, 306] width 361 height 28
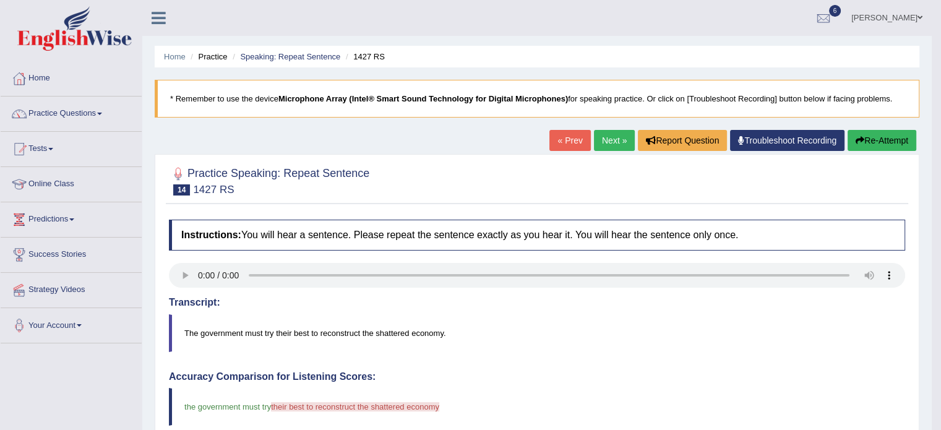
click at [599, 137] on link "Next »" at bounding box center [614, 140] width 41 height 21
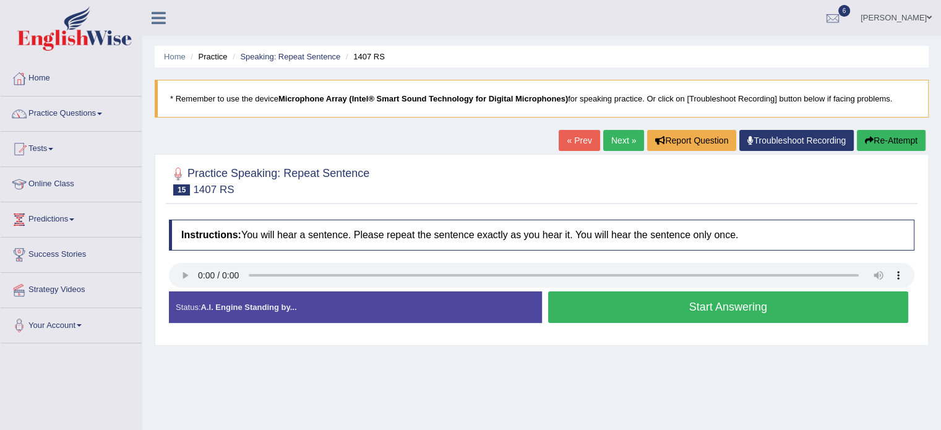
click at [741, 302] on button "Start Answering" at bounding box center [728, 307] width 361 height 32
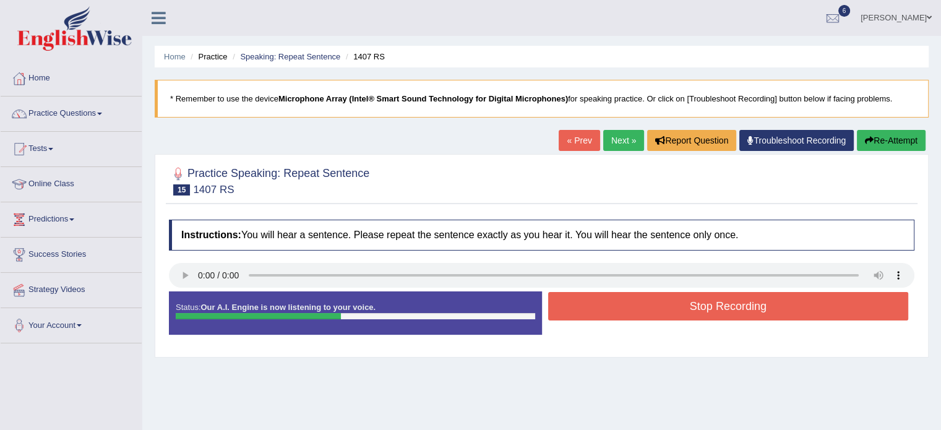
click at [741, 302] on button "Stop Recording" at bounding box center [728, 306] width 361 height 28
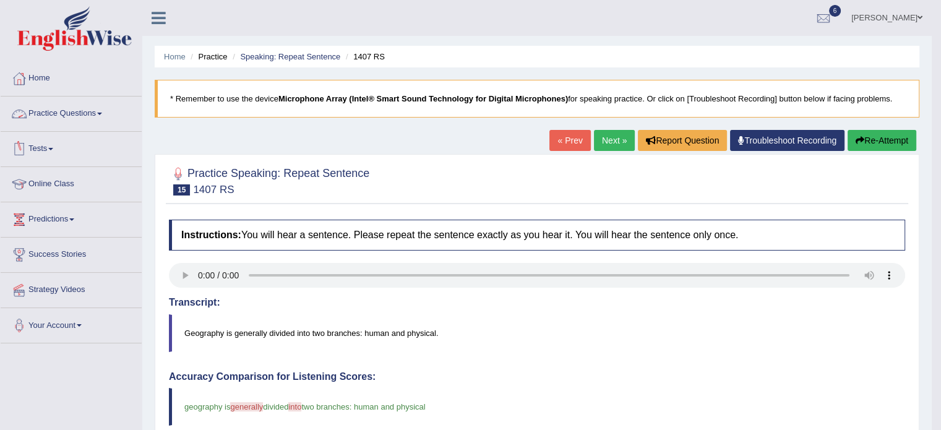
click at [62, 114] on link "Practice Questions" at bounding box center [71, 112] width 141 height 31
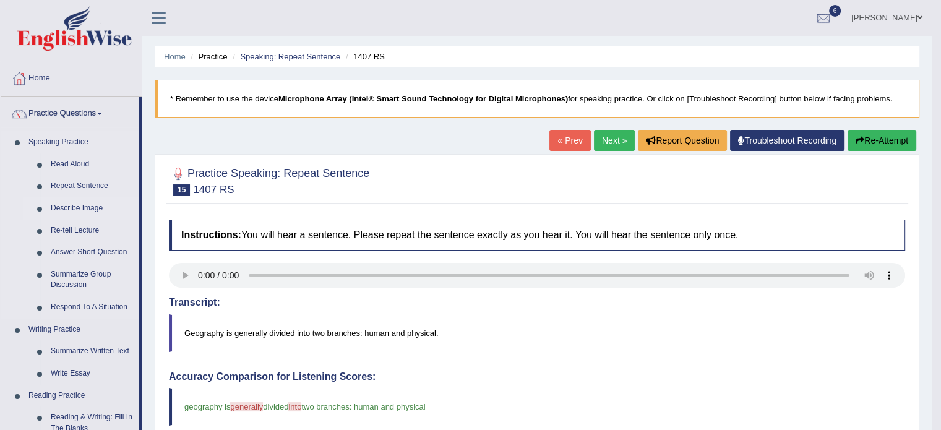
click at [77, 209] on link "Describe Image" at bounding box center [91, 208] width 93 height 22
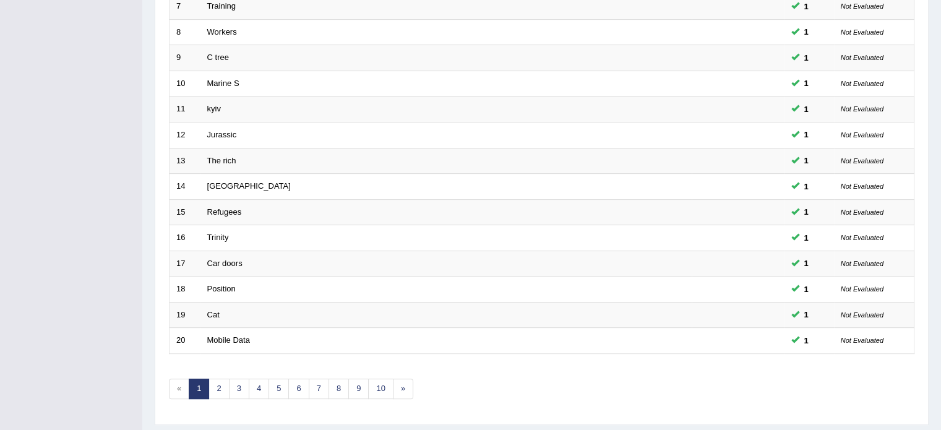
scroll to position [385, 0]
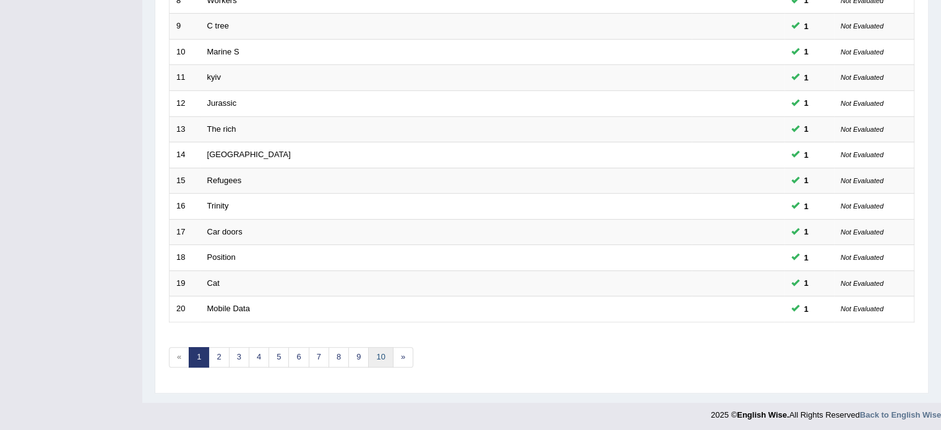
click at [382, 353] on link "10" at bounding box center [380, 357] width 25 height 20
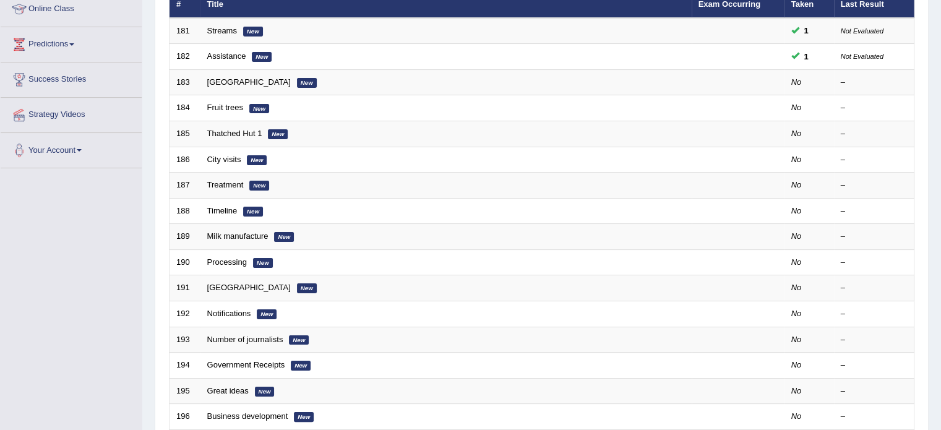
scroll to position [7, 0]
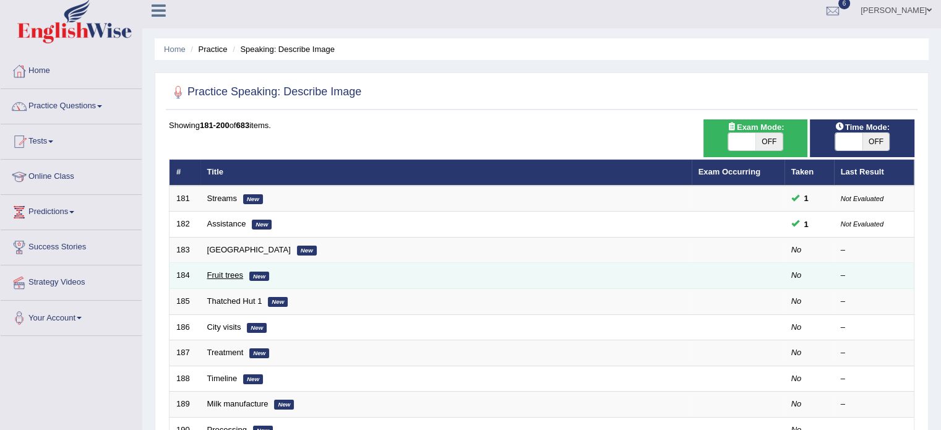
click at [229, 278] on link "Fruit trees" at bounding box center [225, 274] width 37 height 9
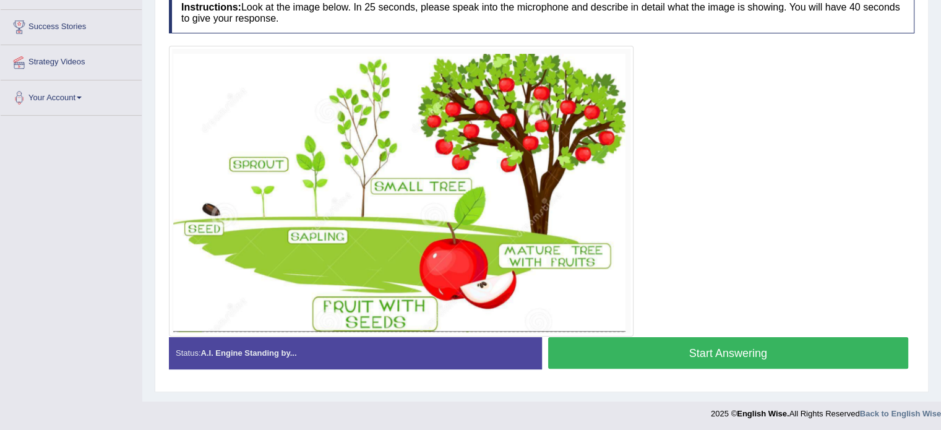
scroll to position [228, 0]
click at [687, 351] on button "Start Answering" at bounding box center [728, 353] width 361 height 32
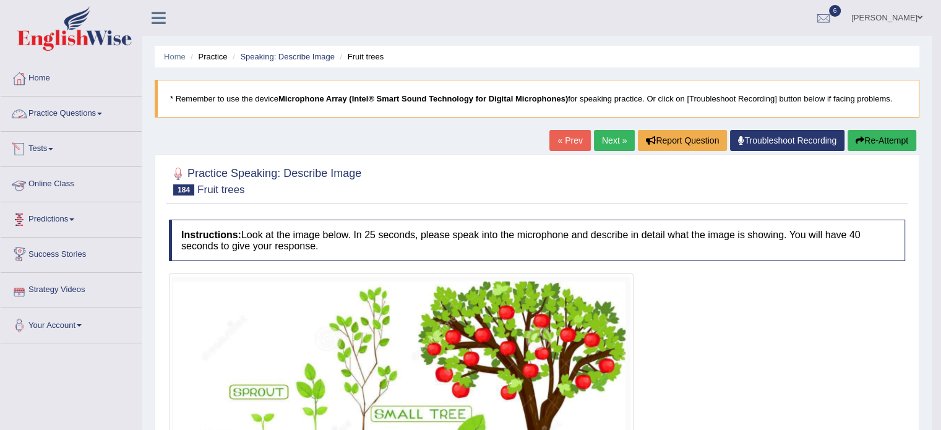
scroll to position [45, 0]
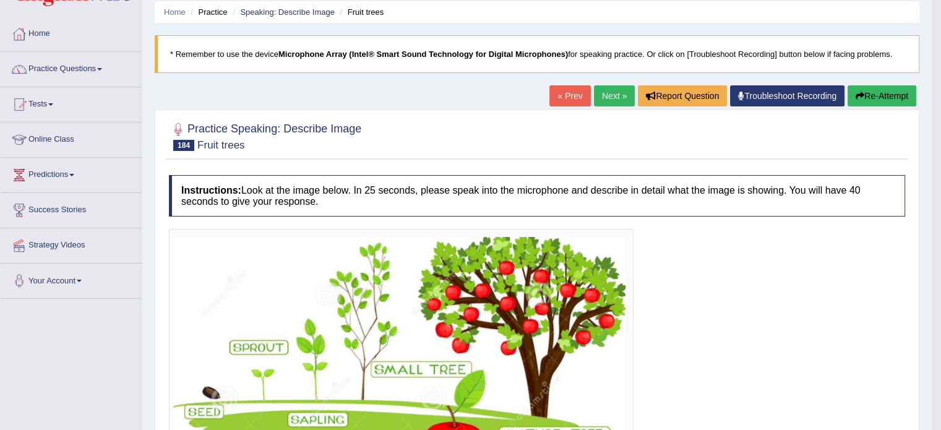
click at [617, 92] on link "Next »" at bounding box center [614, 95] width 41 height 21
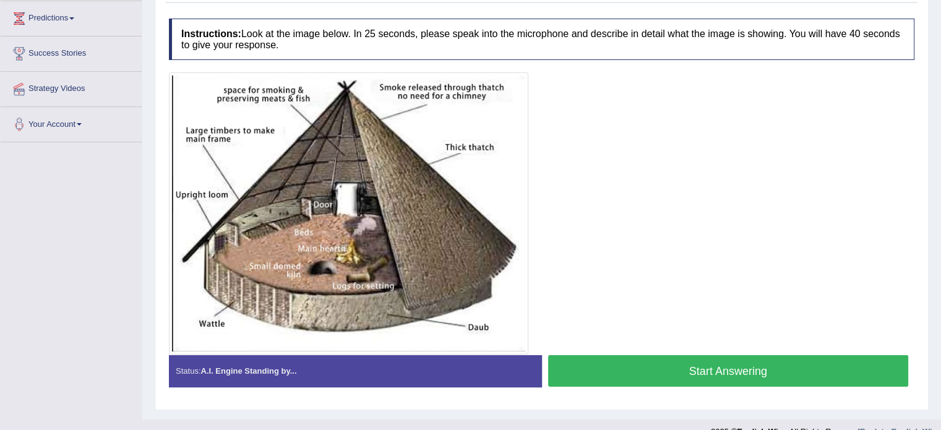
scroll to position [220, 0]
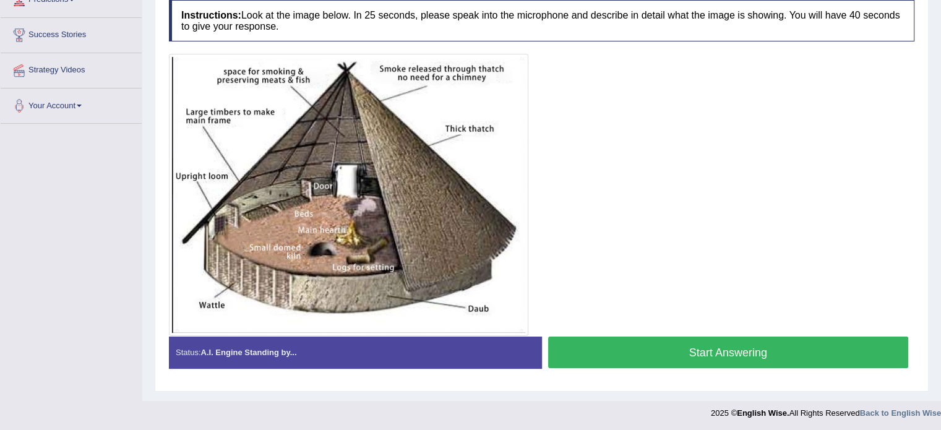
click at [667, 345] on button "Start Answering" at bounding box center [728, 353] width 361 height 32
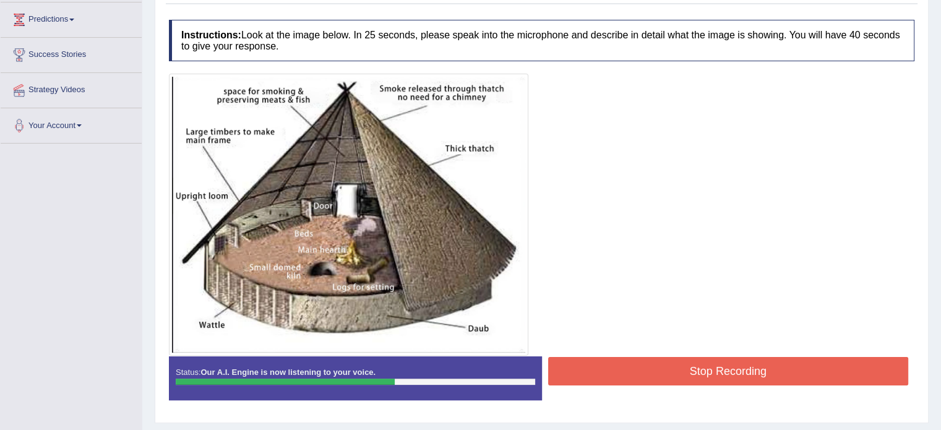
scroll to position [196, 0]
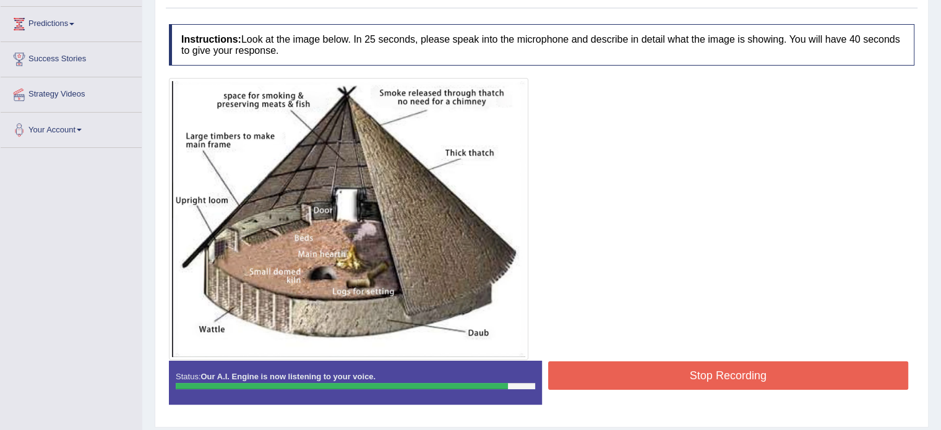
click at [694, 374] on button "Stop Recording" at bounding box center [728, 375] width 361 height 28
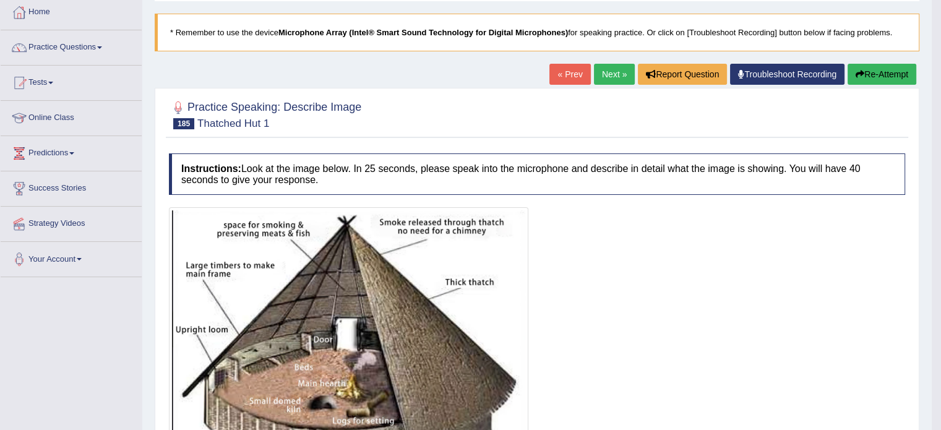
scroll to position [67, 0]
click at [606, 80] on link "Next »" at bounding box center [614, 73] width 41 height 21
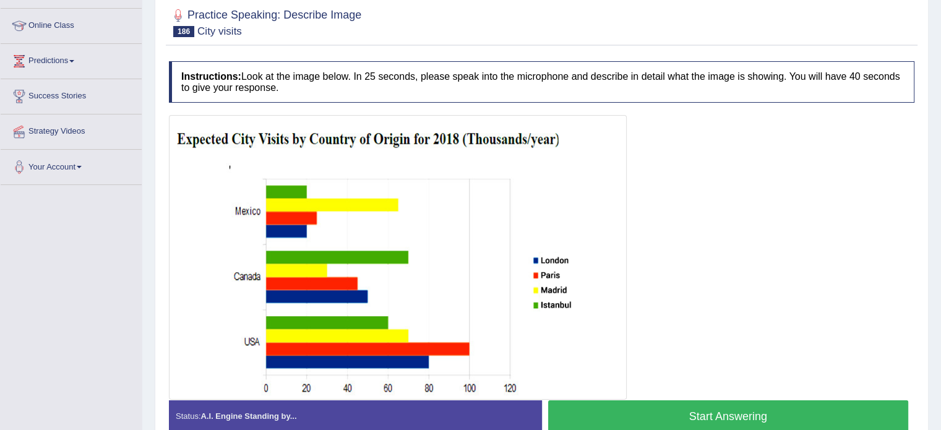
scroll to position [222, 0]
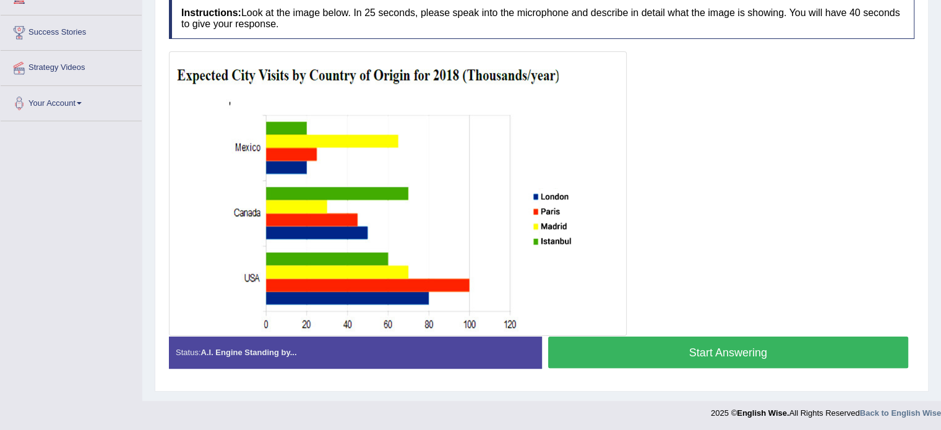
click at [632, 357] on button "Start Answering" at bounding box center [728, 353] width 361 height 32
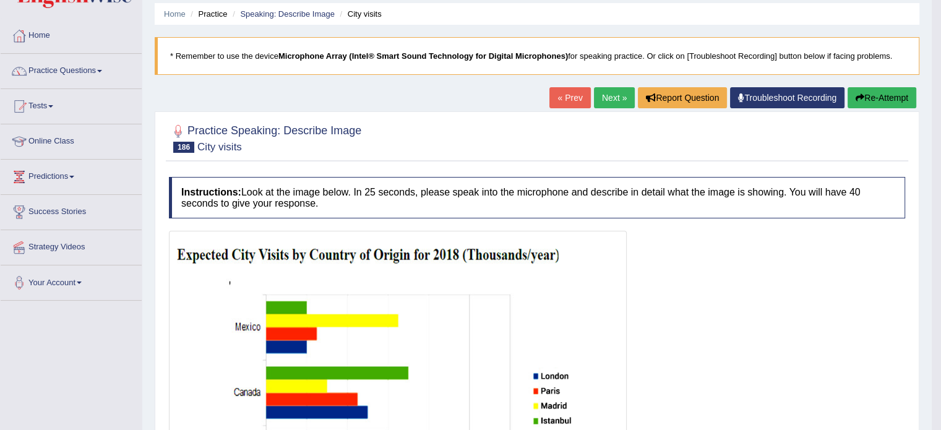
scroll to position [7, 0]
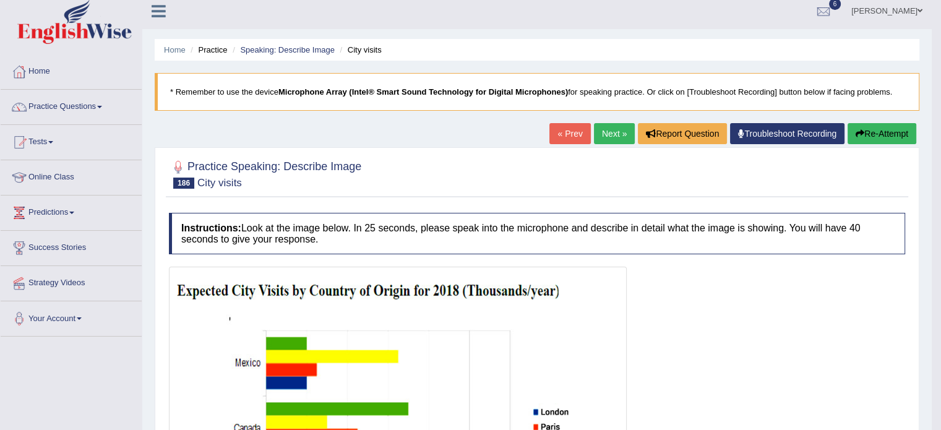
click at [601, 136] on link "Next »" at bounding box center [614, 133] width 41 height 21
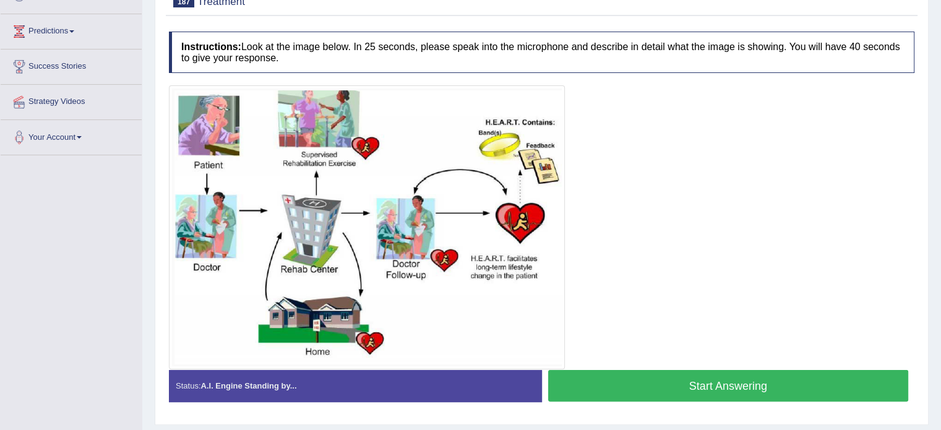
scroll to position [221, 0]
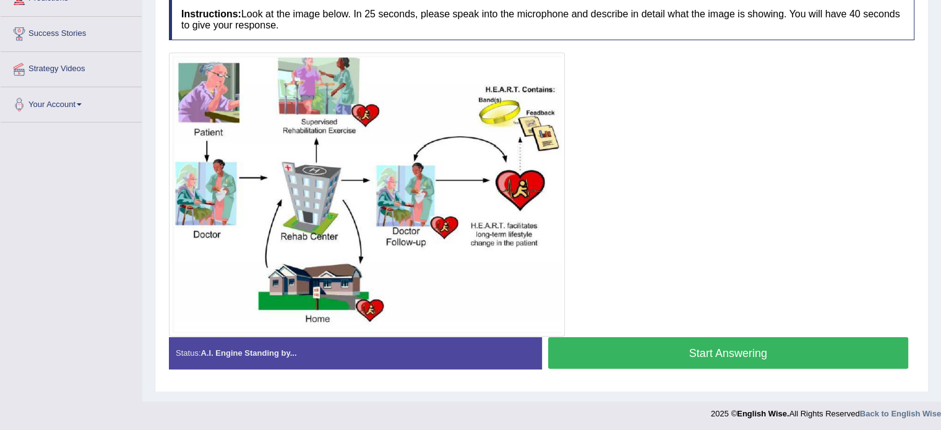
click at [608, 353] on button "Start Answering" at bounding box center [728, 353] width 361 height 32
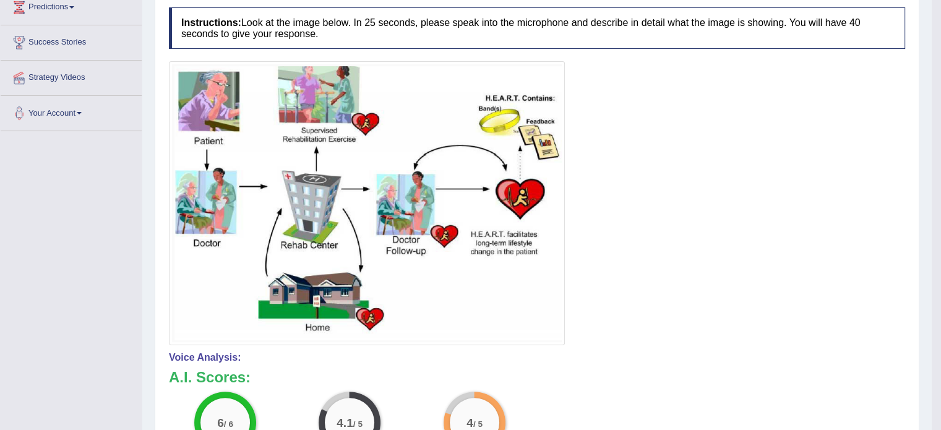
scroll to position [0, 0]
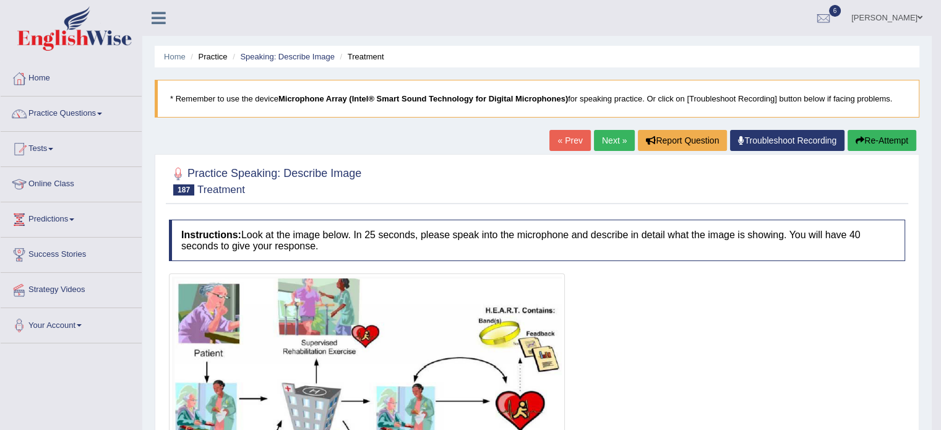
click at [616, 137] on link "Next »" at bounding box center [614, 140] width 41 height 21
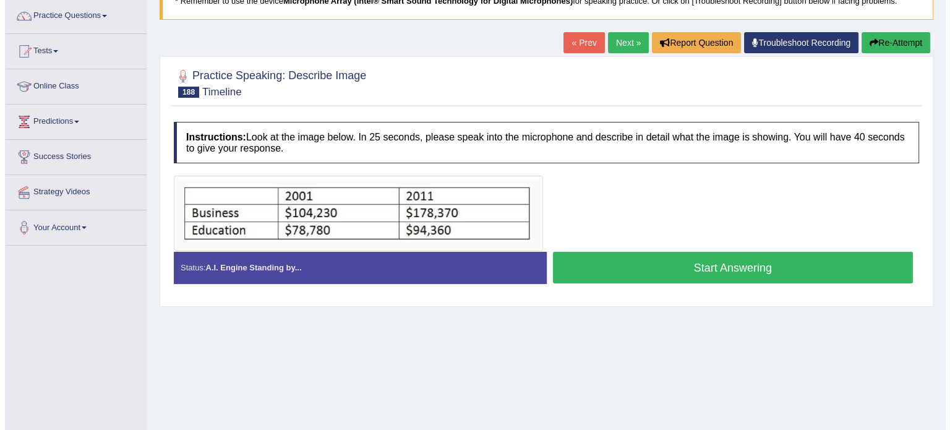
scroll to position [92, 0]
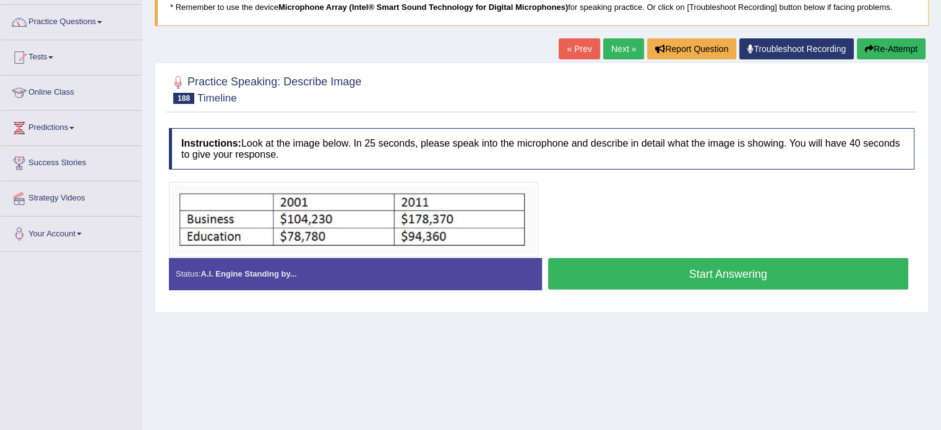
click at [647, 274] on button "Start Answering" at bounding box center [728, 274] width 361 height 32
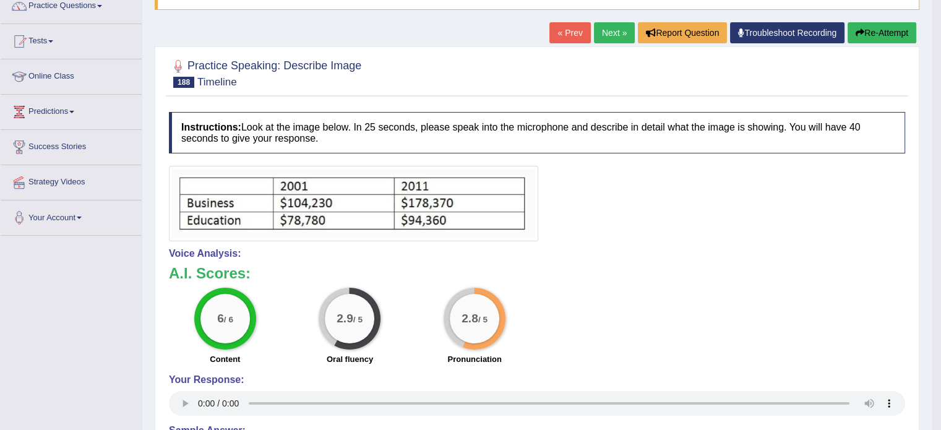
scroll to position [108, 0]
click at [615, 25] on link "Next »" at bounding box center [614, 32] width 41 height 21
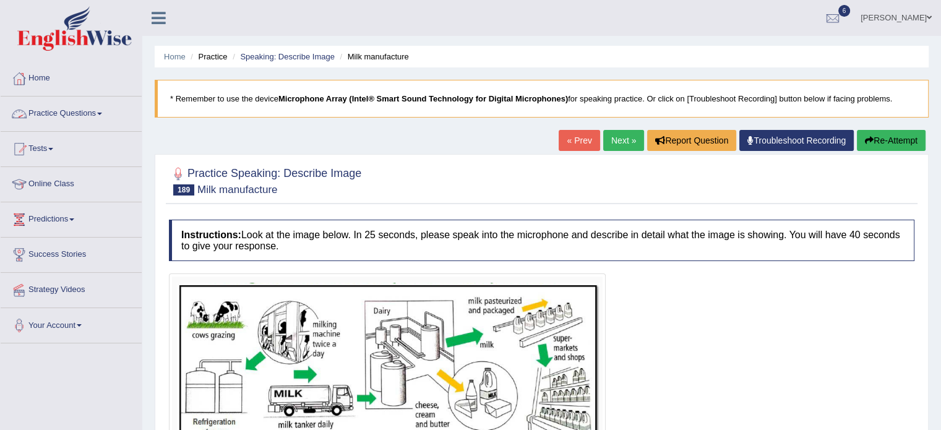
click at [69, 111] on link "Practice Questions" at bounding box center [71, 112] width 141 height 31
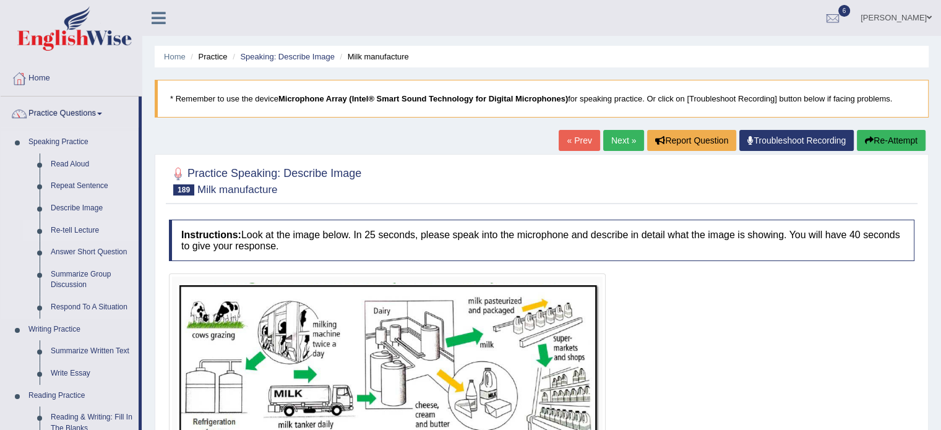
click at [83, 228] on link "Re-tell Lecture" at bounding box center [91, 231] width 93 height 22
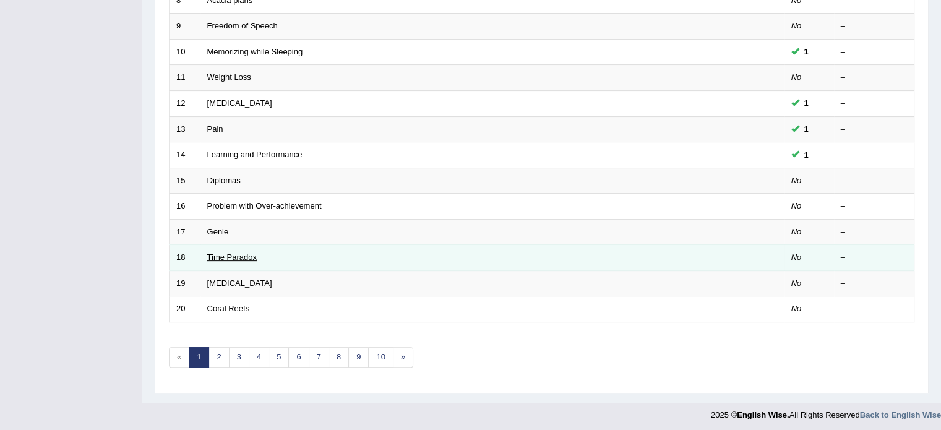
click at [233, 256] on link "Time Paradox" at bounding box center [232, 256] width 50 height 9
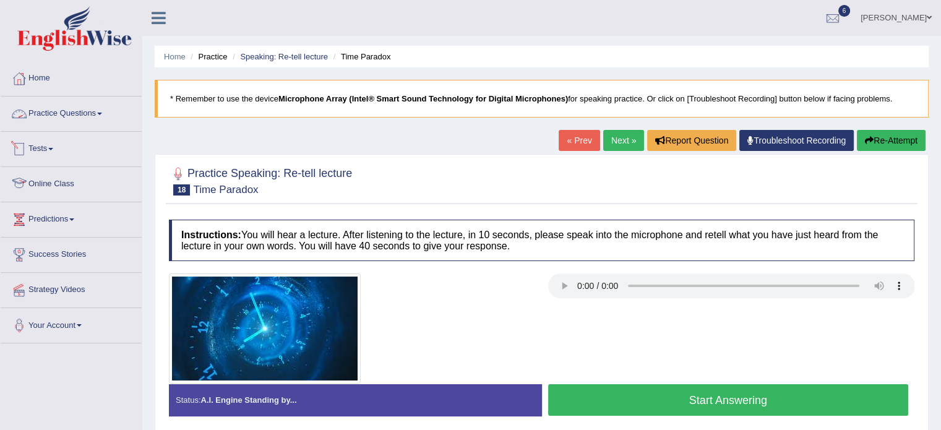
click at [85, 111] on link "Practice Questions" at bounding box center [71, 112] width 141 height 31
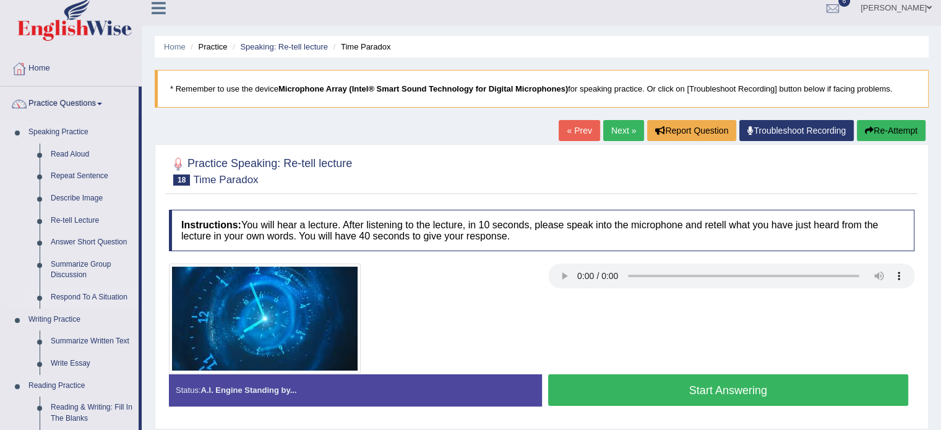
scroll to position [12, 0]
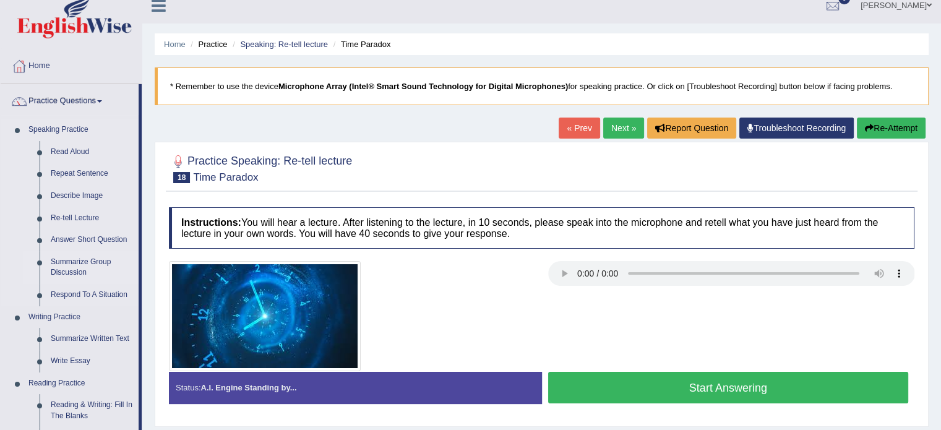
click at [66, 262] on link "Summarize Group Discussion" at bounding box center [91, 267] width 93 height 33
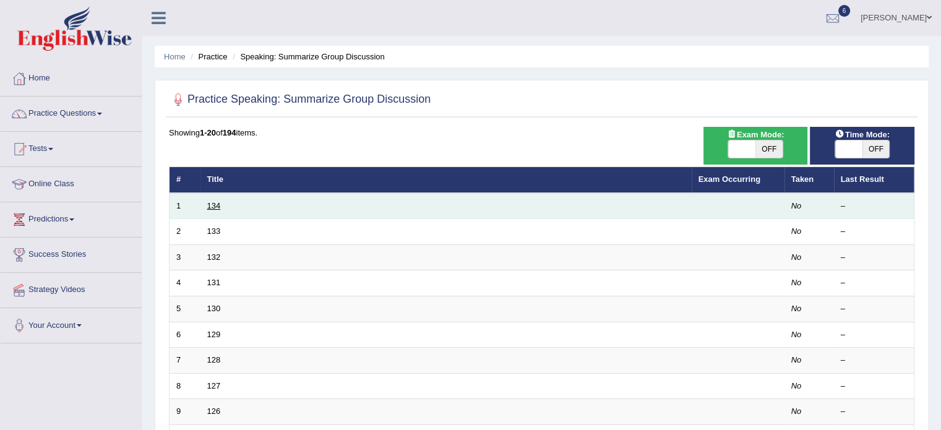
click at [215, 205] on link "134" at bounding box center [214, 205] width 14 height 9
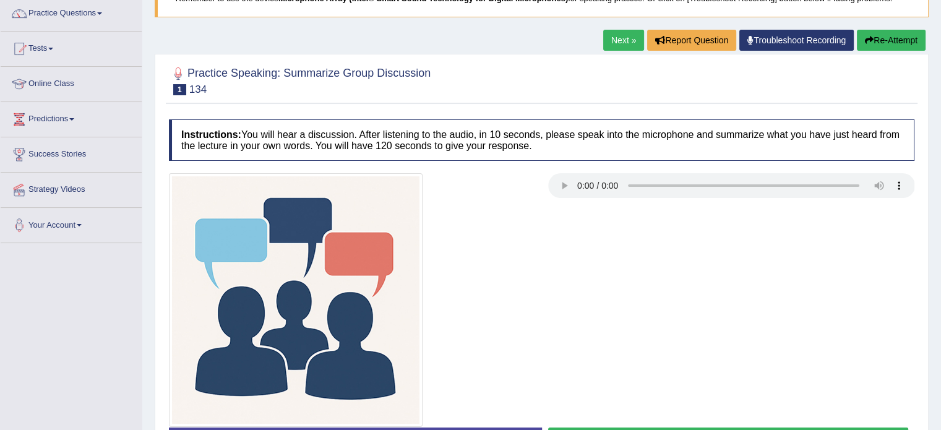
scroll to position [99, 0]
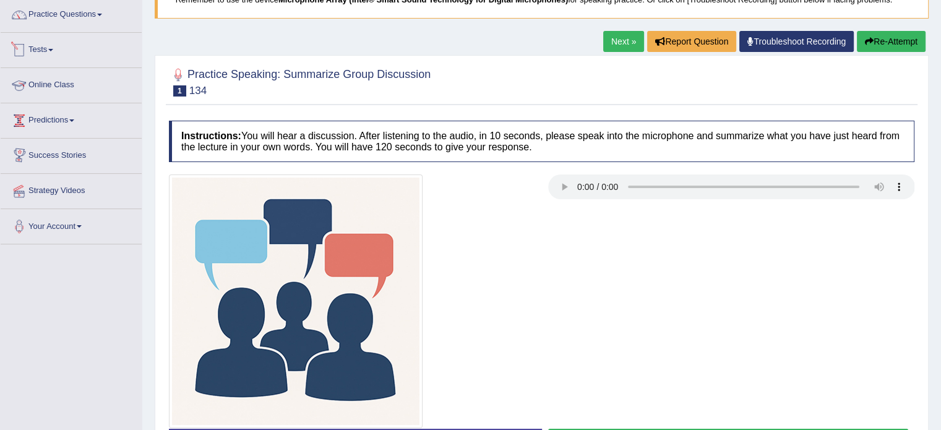
click at [61, 54] on link "Tests" at bounding box center [71, 48] width 141 height 31
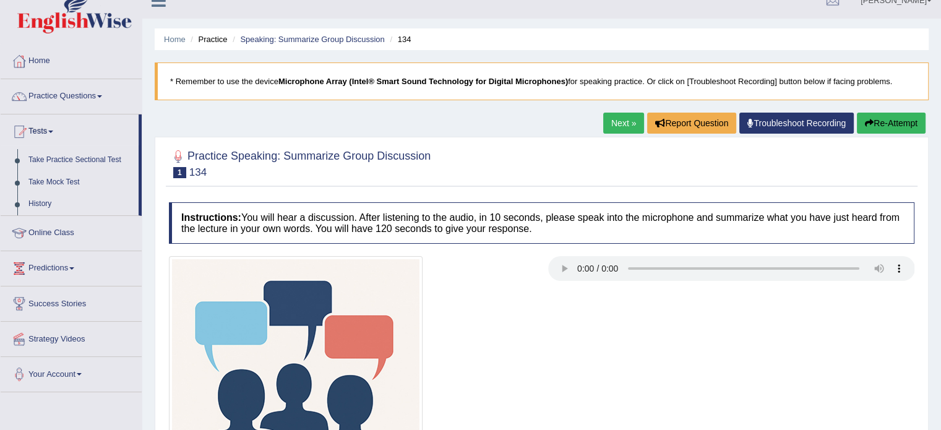
scroll to position [5, 0]
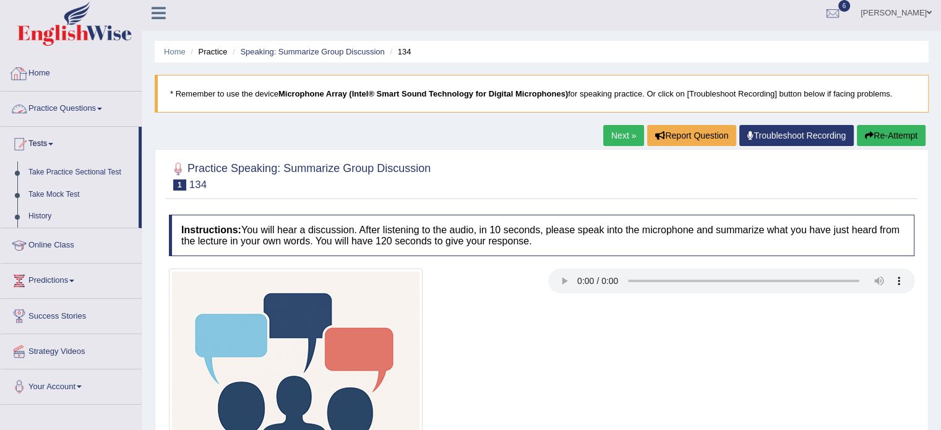
click at [59, 116] on link "Practice Questions" at bounding box center [71, 107] width 141 height 31
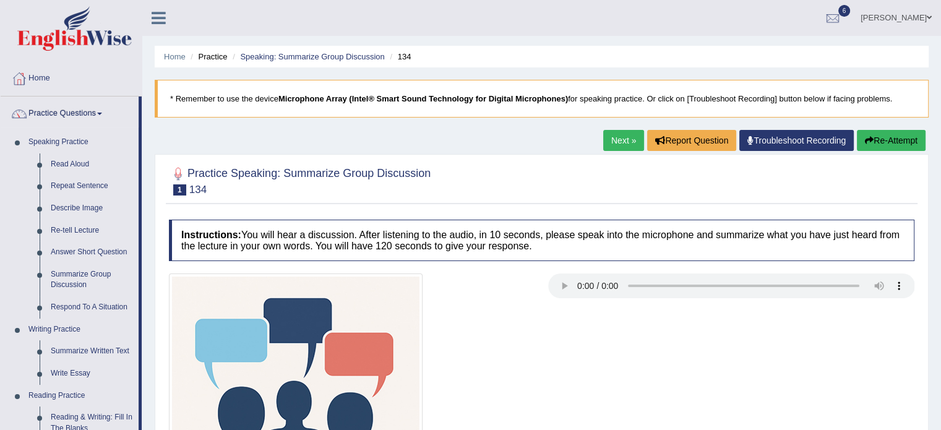
scroll to position [0, 0]
click at [54, 144] on link "Speaking Practice" at bounding box center [81, 142] width 116 height 22
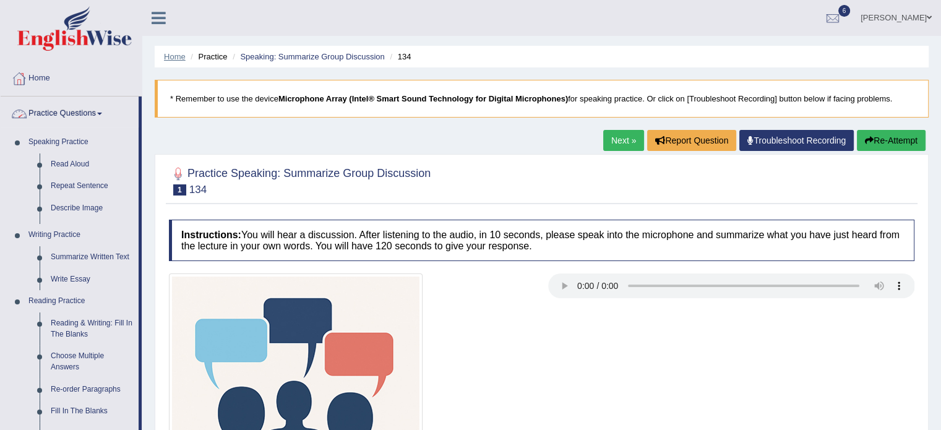
click at [178, 58] on link "Home" at bounding box center [175, 56] width 22 height 9
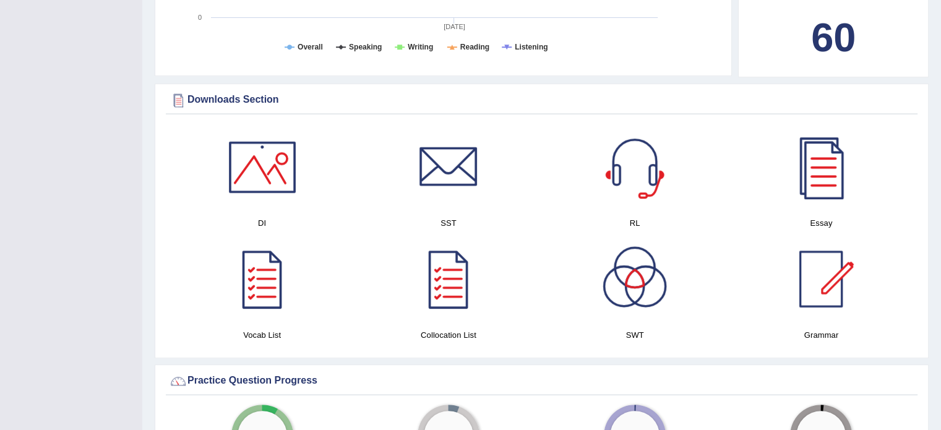
scroll to position [549, 0]
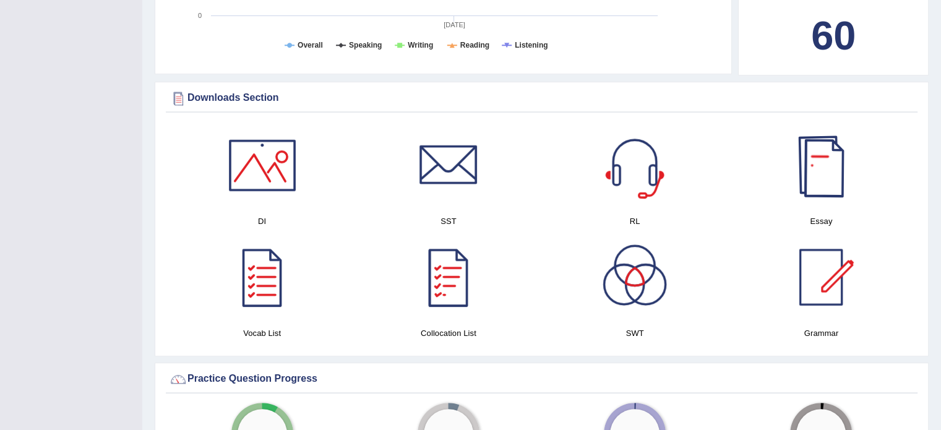
click at [837, 158] on div at bounding box center [821, 165] width 87 height 87
